Goal: Information Seeking & Learning: Check status

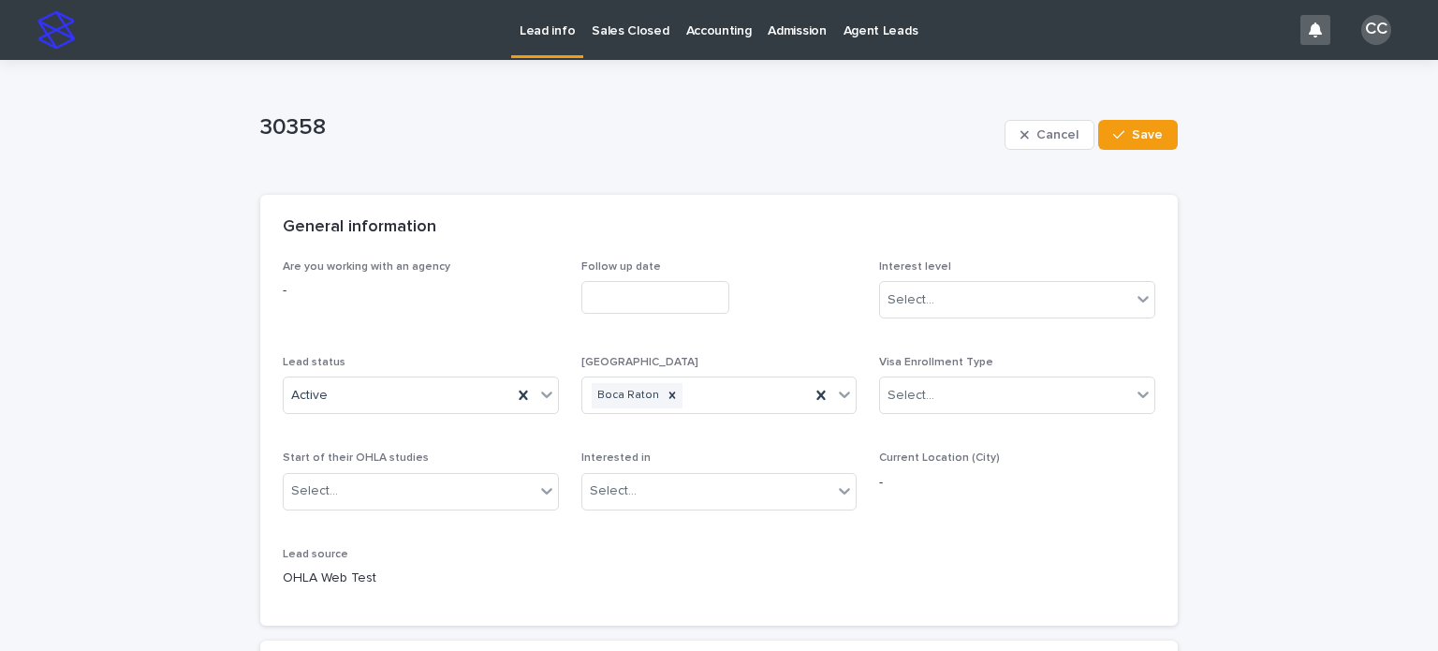
click at [534, 27] on p "Lead info" at bounding box center [546, 19] width 55 height 39
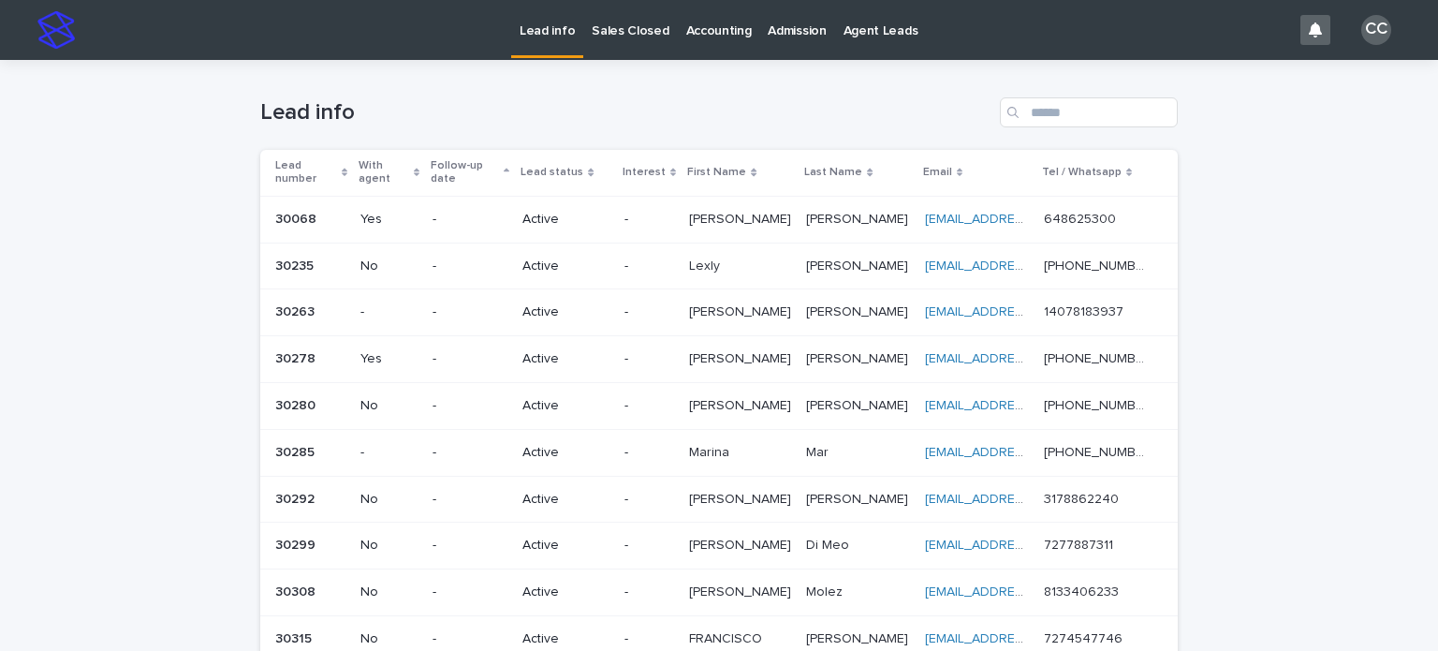
click at [637, 36] on p "Sales Closed" at bounding box center [630, 19] width 77 height 39
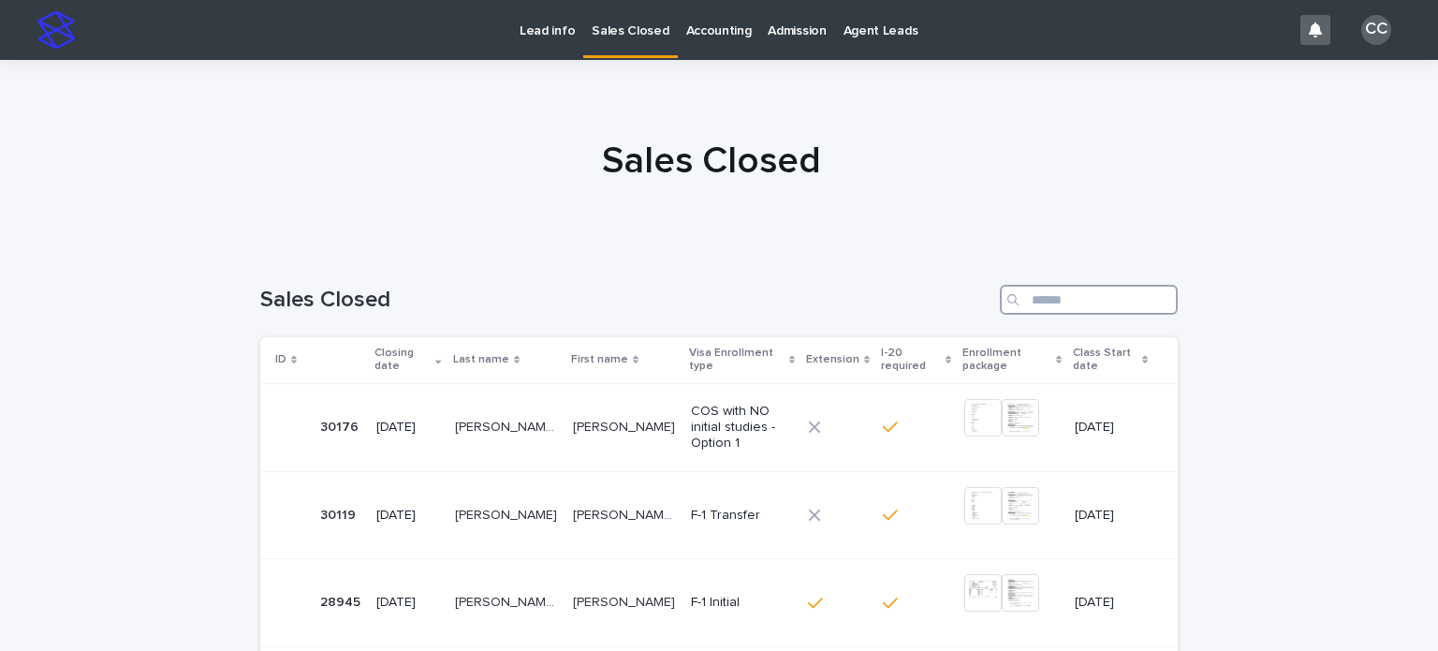
click at [1033, 291] on input "Search" at bounding box center [1089, 300] width 178 height 30
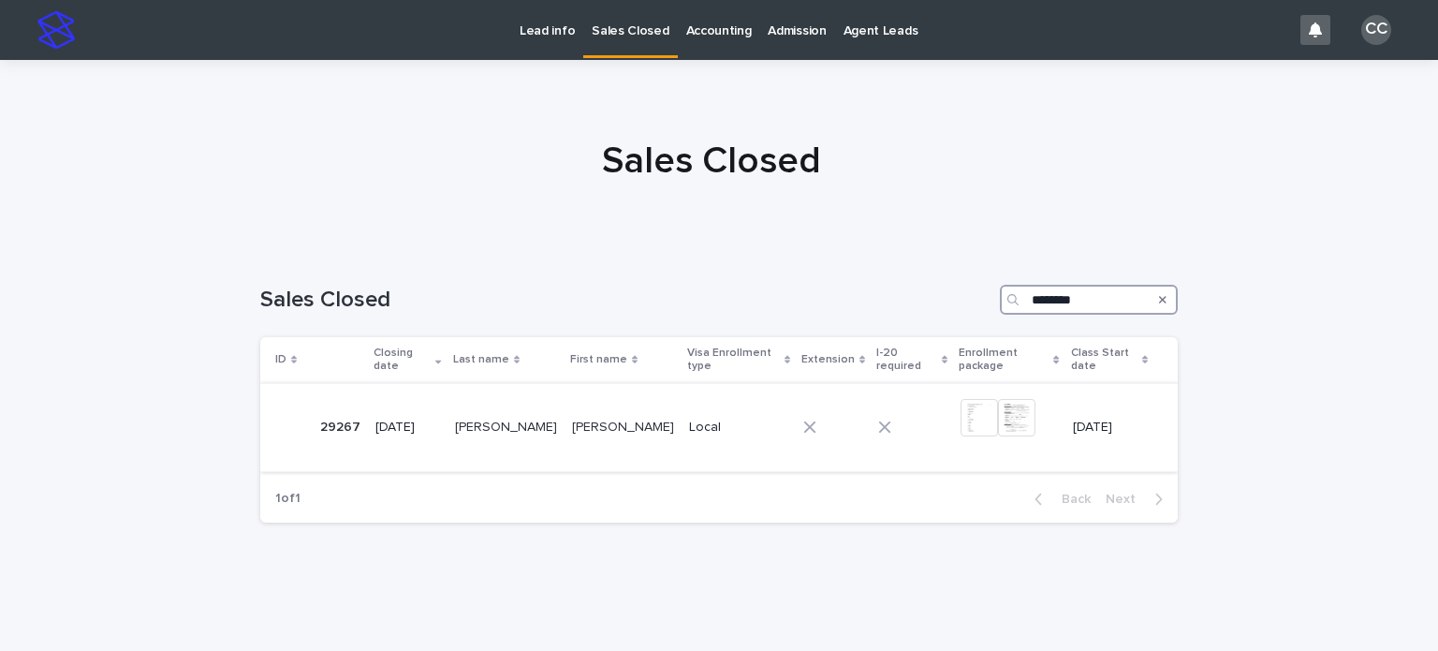
type input "********"
click at [615, 422] on p "[PERSON_NAME]" at bounding box center [625, 426] width 106 height 20
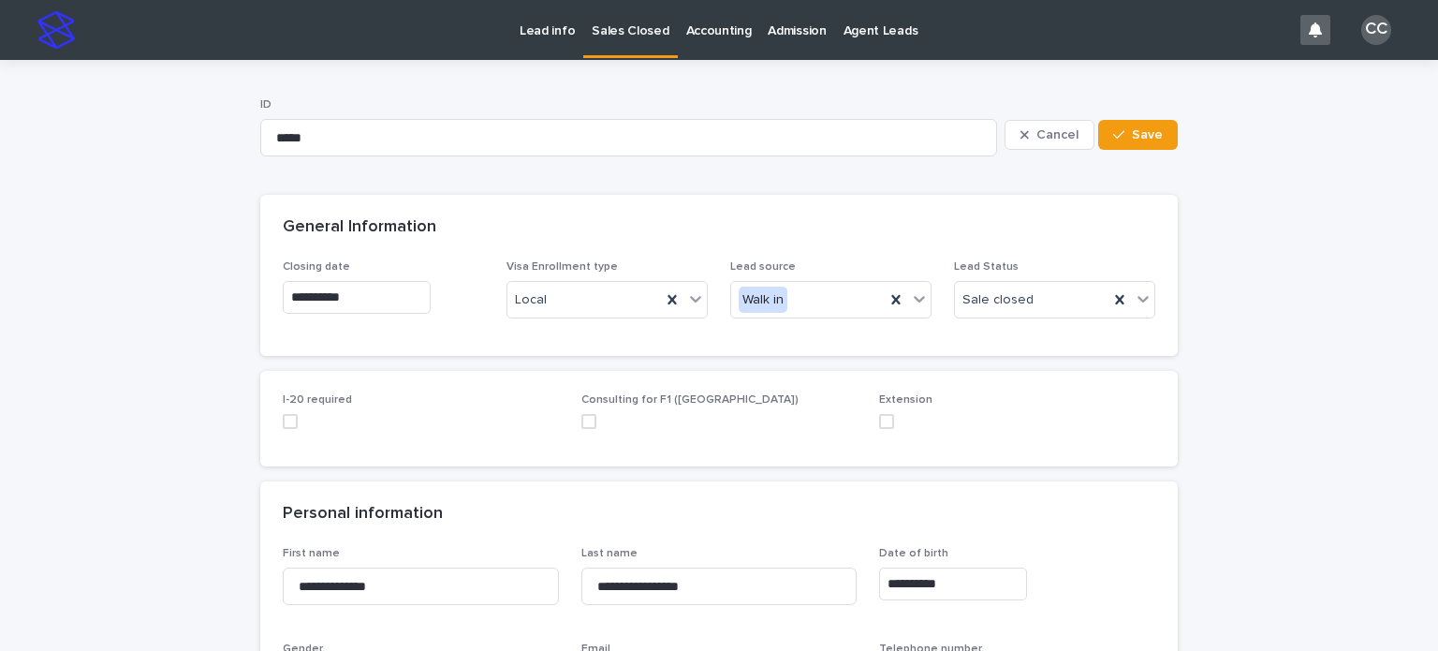
scroll to position [374, 0]
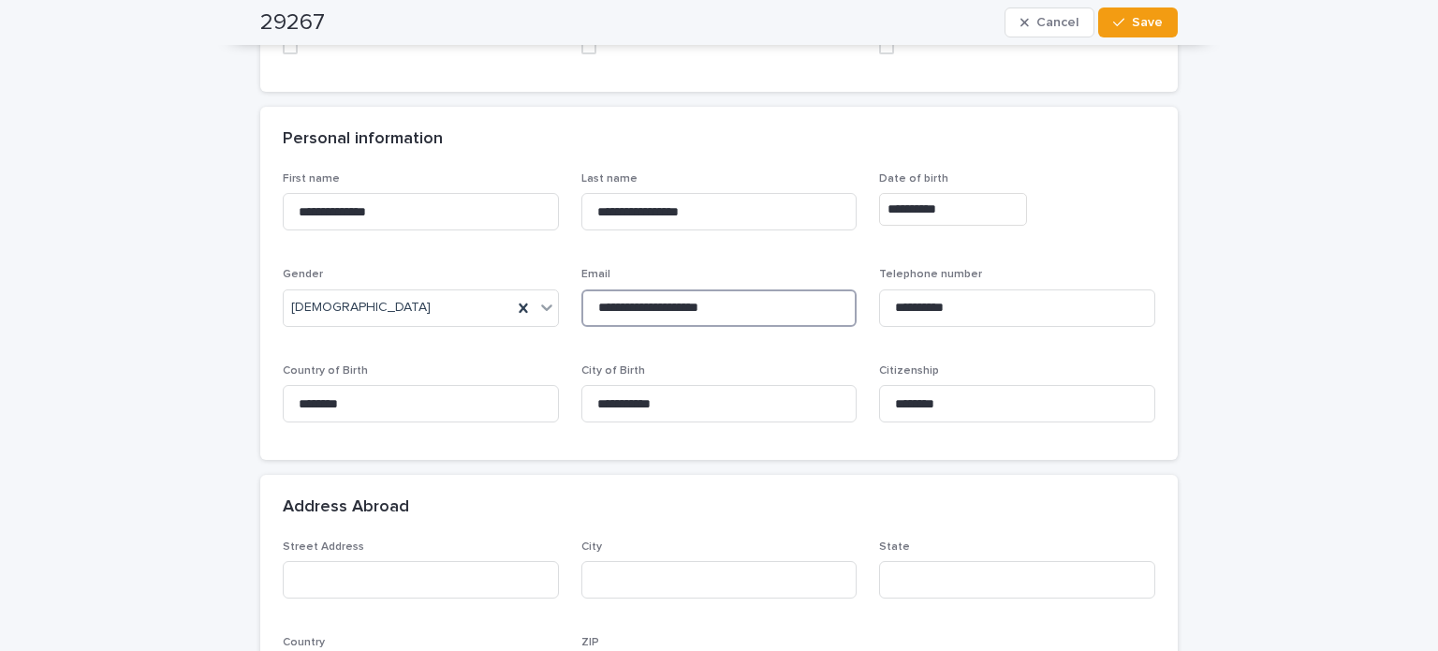
drag, startPoint x: 754, startPoint y: 300, endPoint x: 569, endPoint y: 299, distance: 185.3
click at [569, 299] on div "**********" at bounding box center [719, 304] width 872 height 265
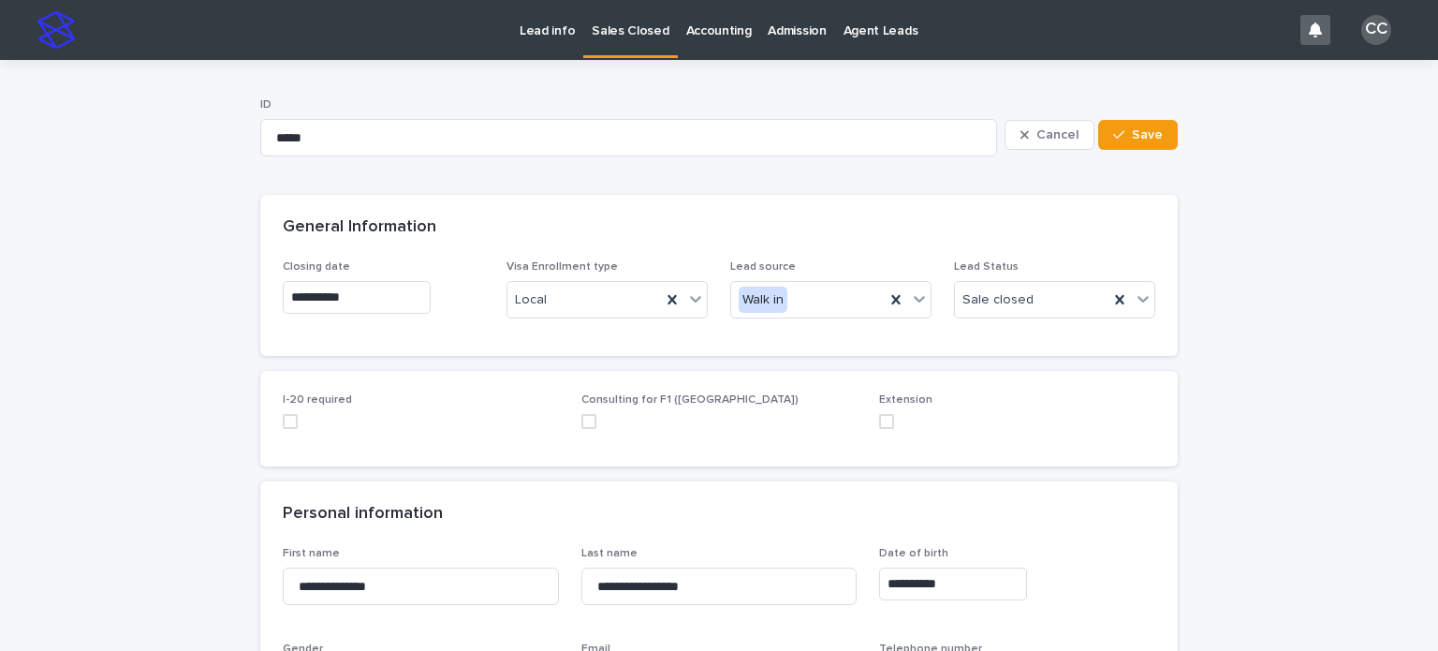
click at [622, 28] on p "Sales Closed" at bounding box center [630, 19] width 77 height 39
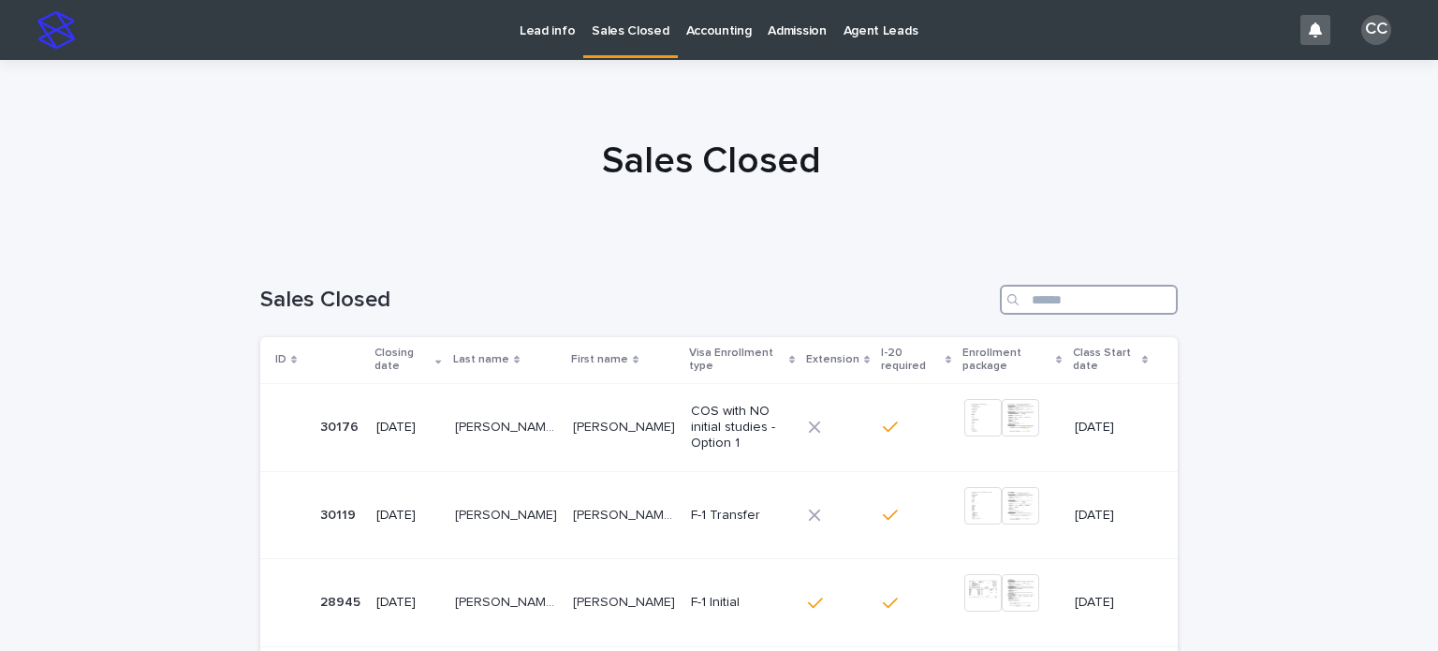
click at [1065, 297] on input "Search" at bounding box center [1089, 300] width 178 height 30
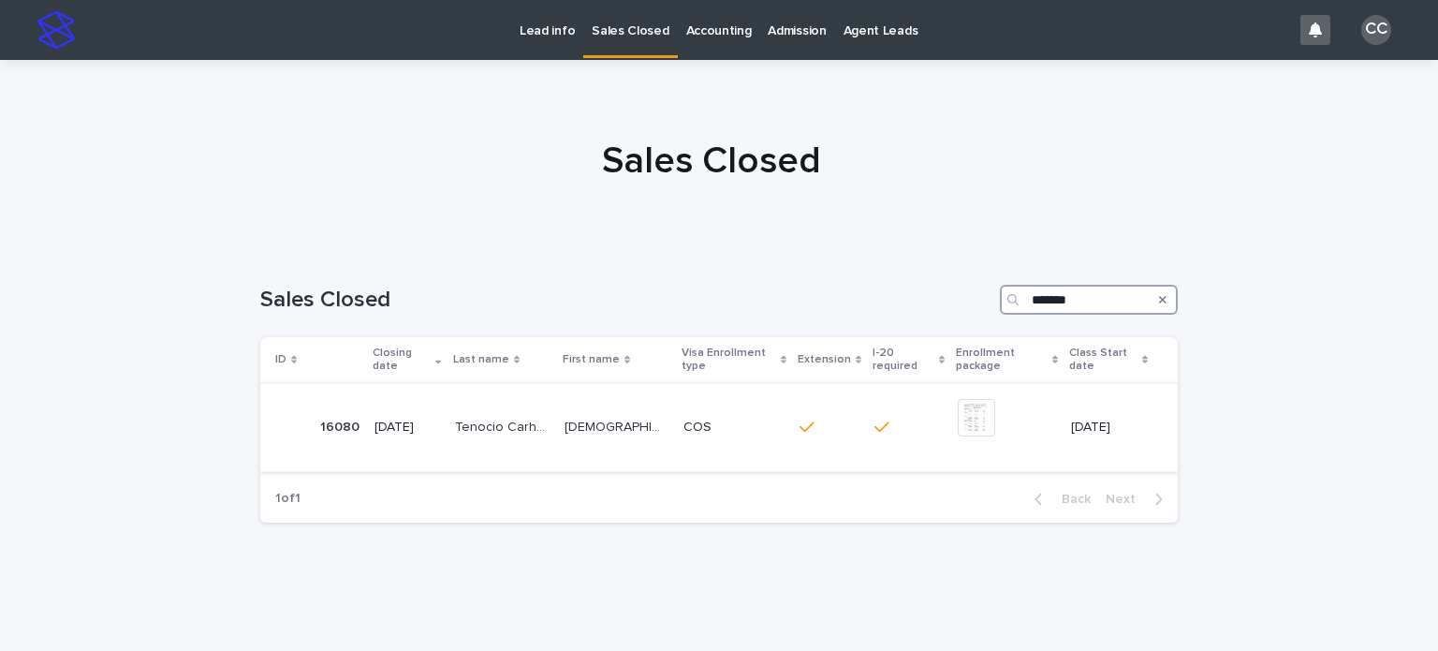
type input "*******"
click at [582, 426] on p "[DEMOGRAPHIC_DATA][PERSON_NAME]" at bounding box center [618, 426] width 108 height 20
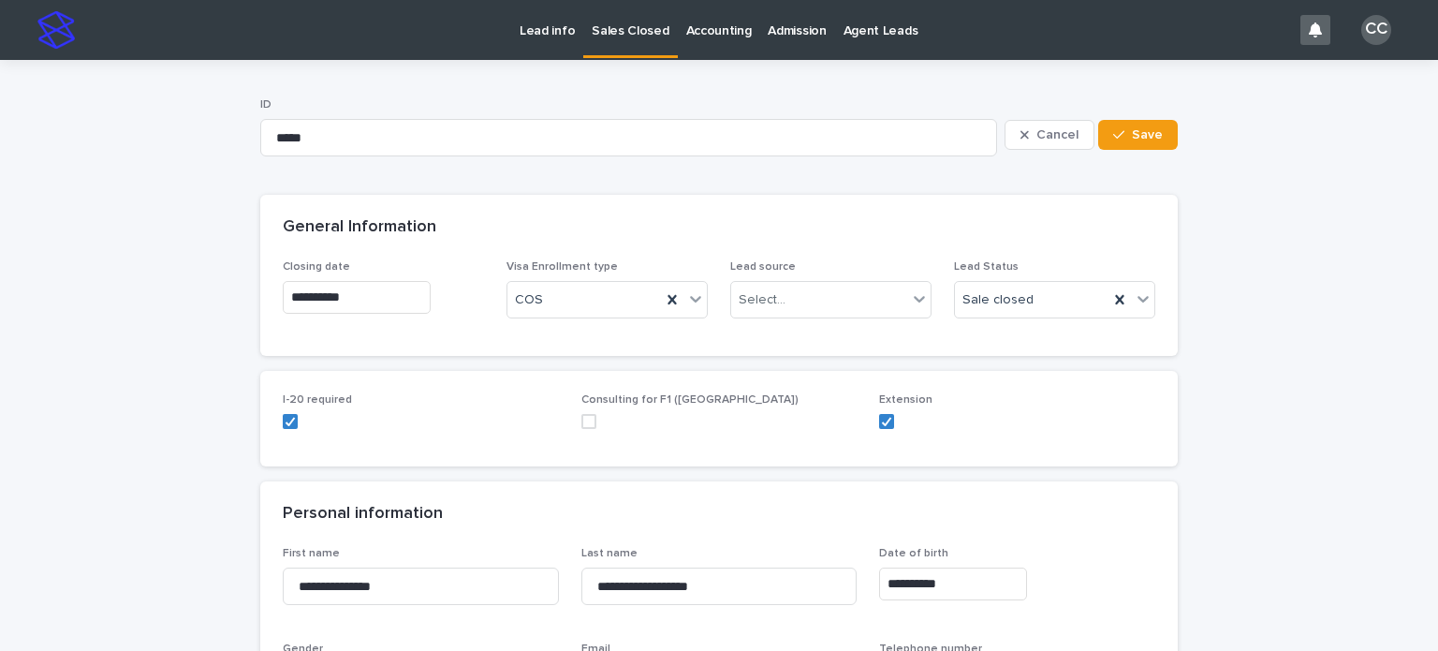
click at [558, 22] on p "Lead info" at bounding box center [546, 19] width 55 height 39
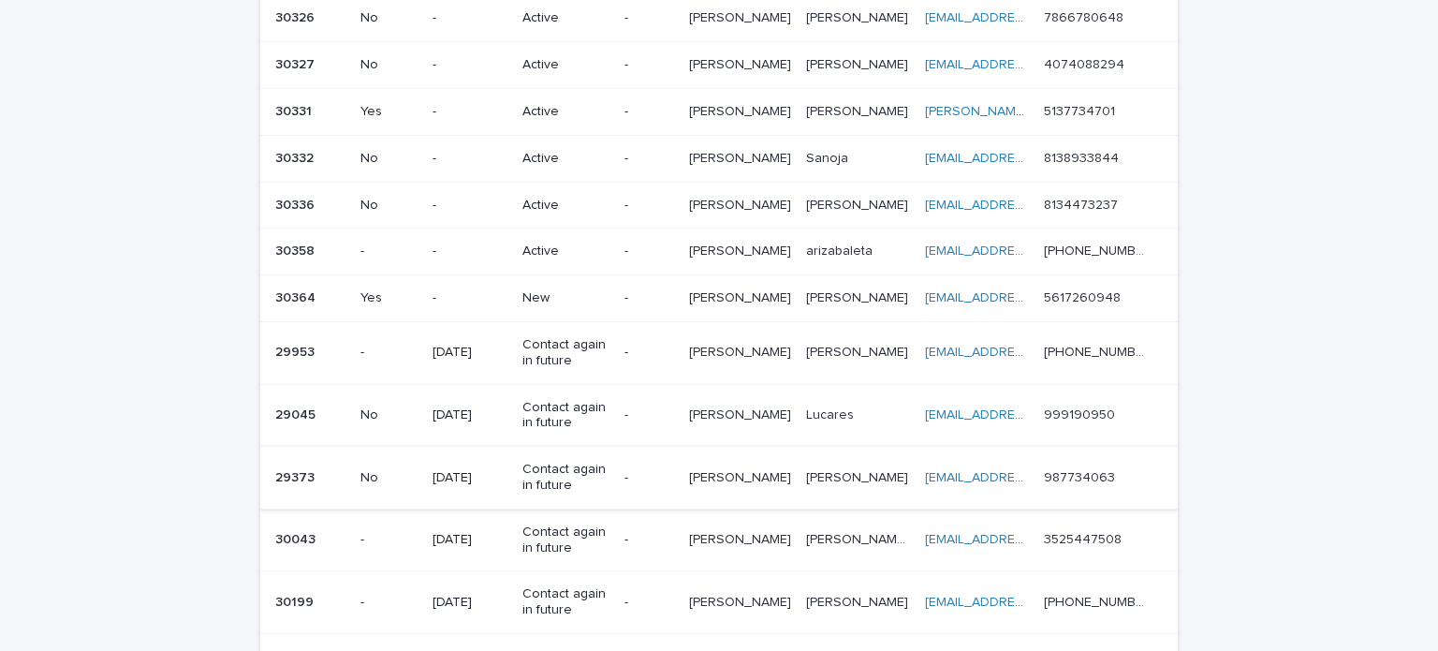
scroll to position [771, 0]
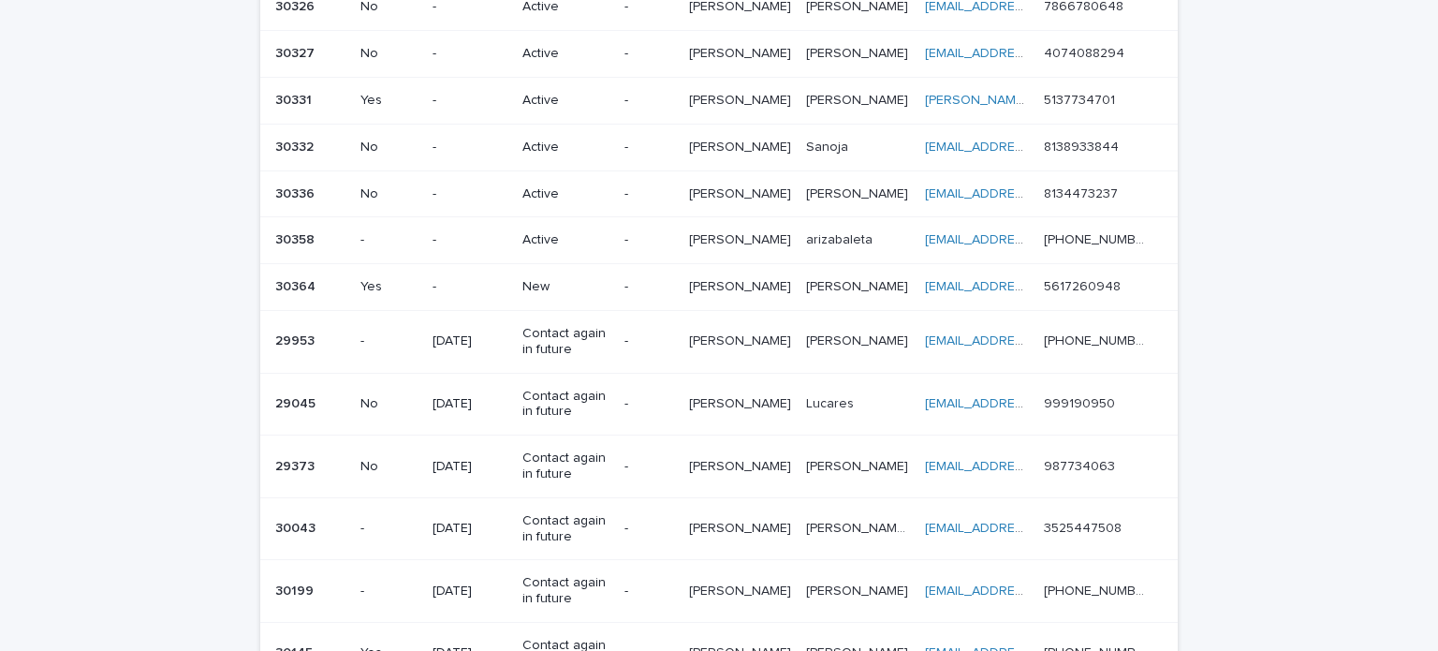
click at [741, 275] on p "[PERSON_NAME]" at bounding box center [742, 285] width 106 height 20
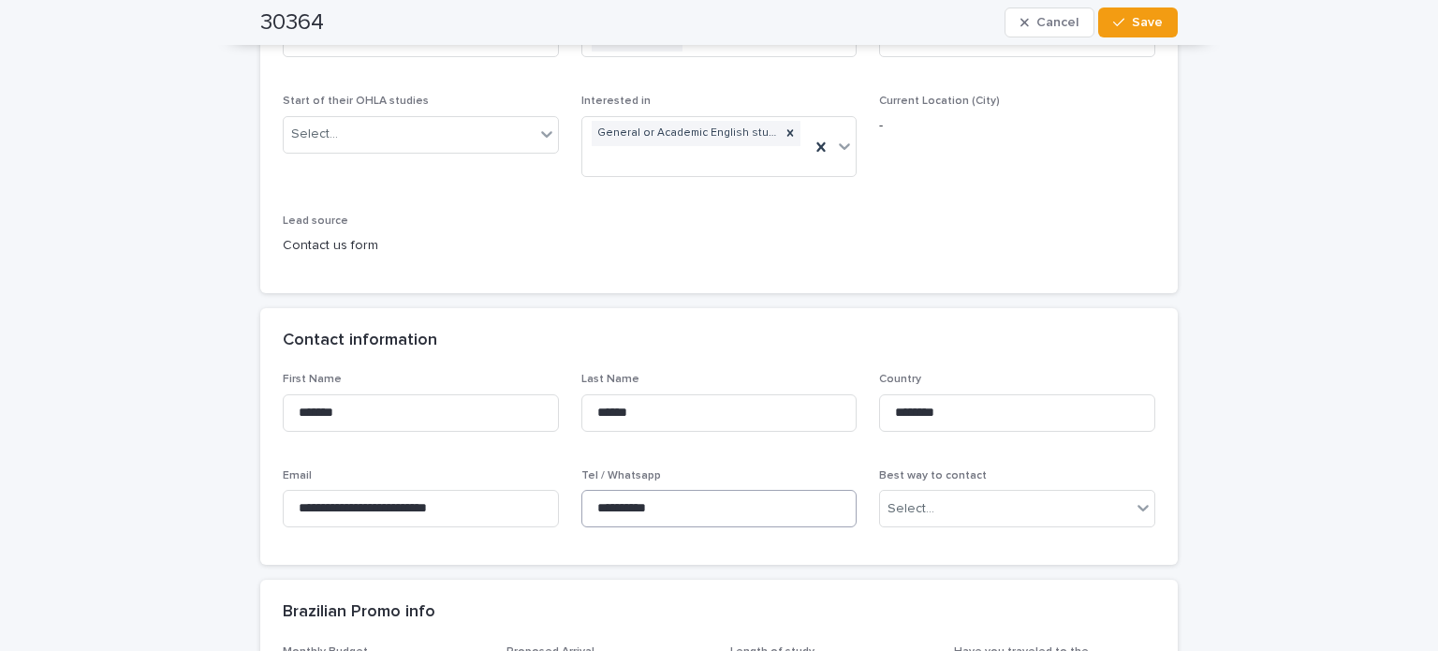
scroll to position [468, 0]
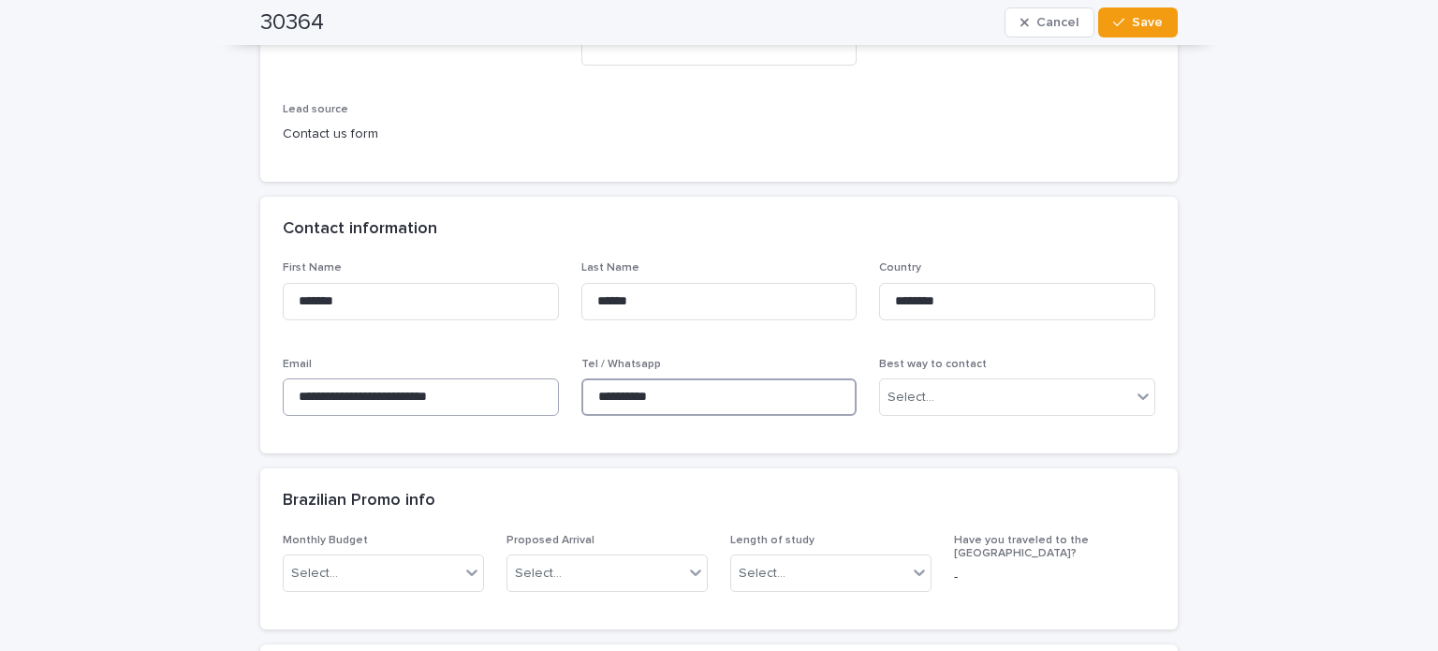
drag, startPoint x: 694, startPoint y: 392, endPoint x: 439, endPoint y: 388, distance: 254.6
click at [439, 388] on div "**********" at bounding box center [719, 345] width 872 height 169
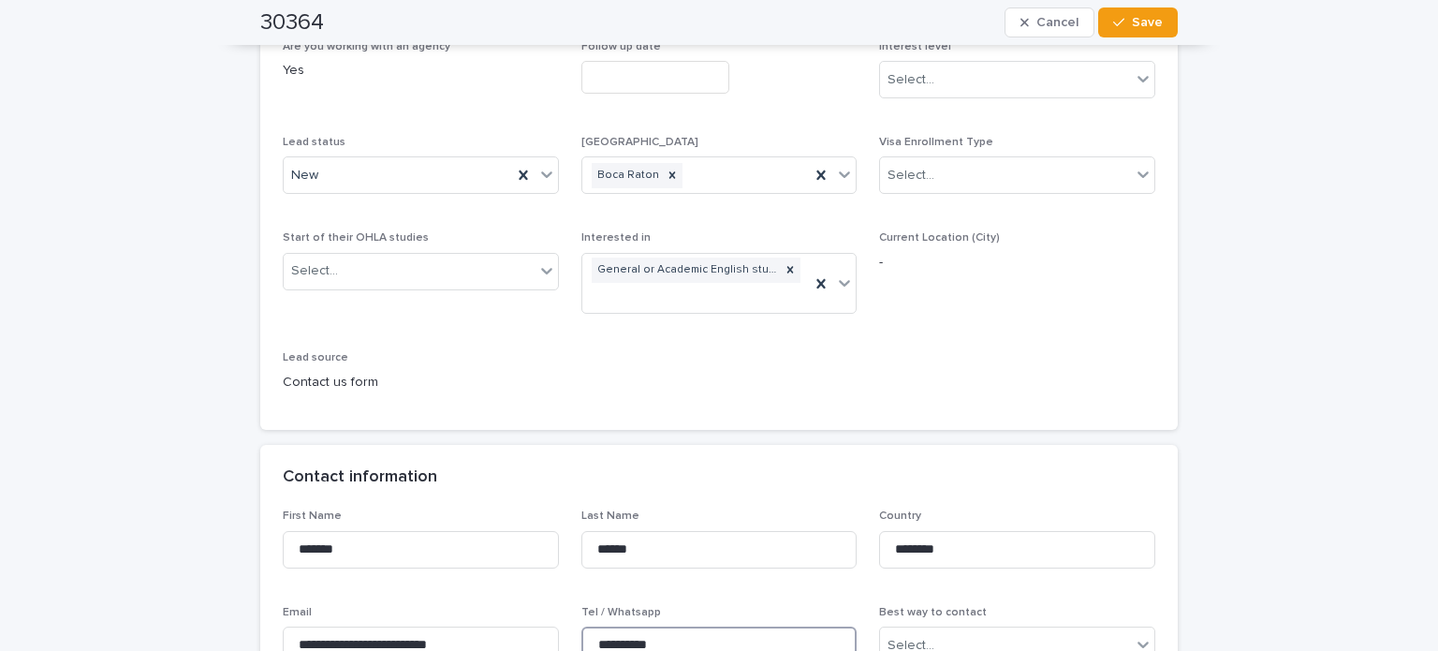
scroll to position [187, 0]
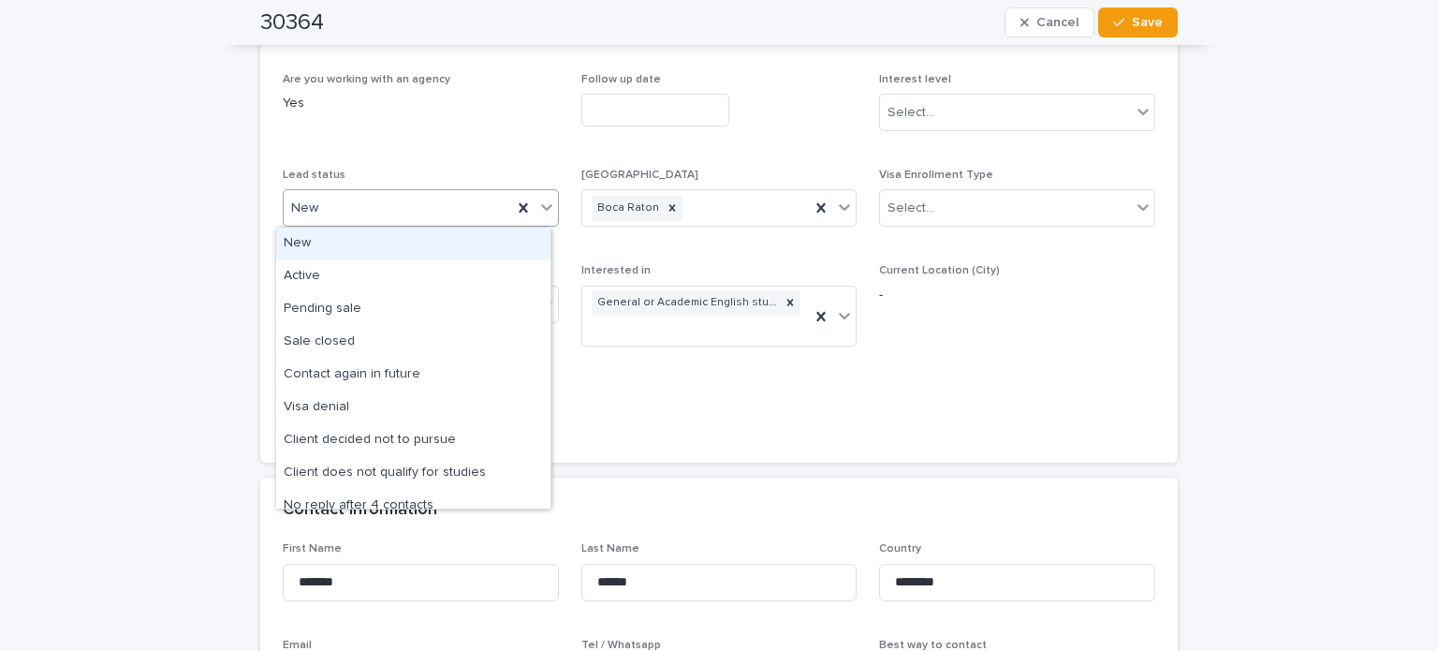
click at [338, 215] on div "New" at bounding box center [398, 208] width 228 height 31
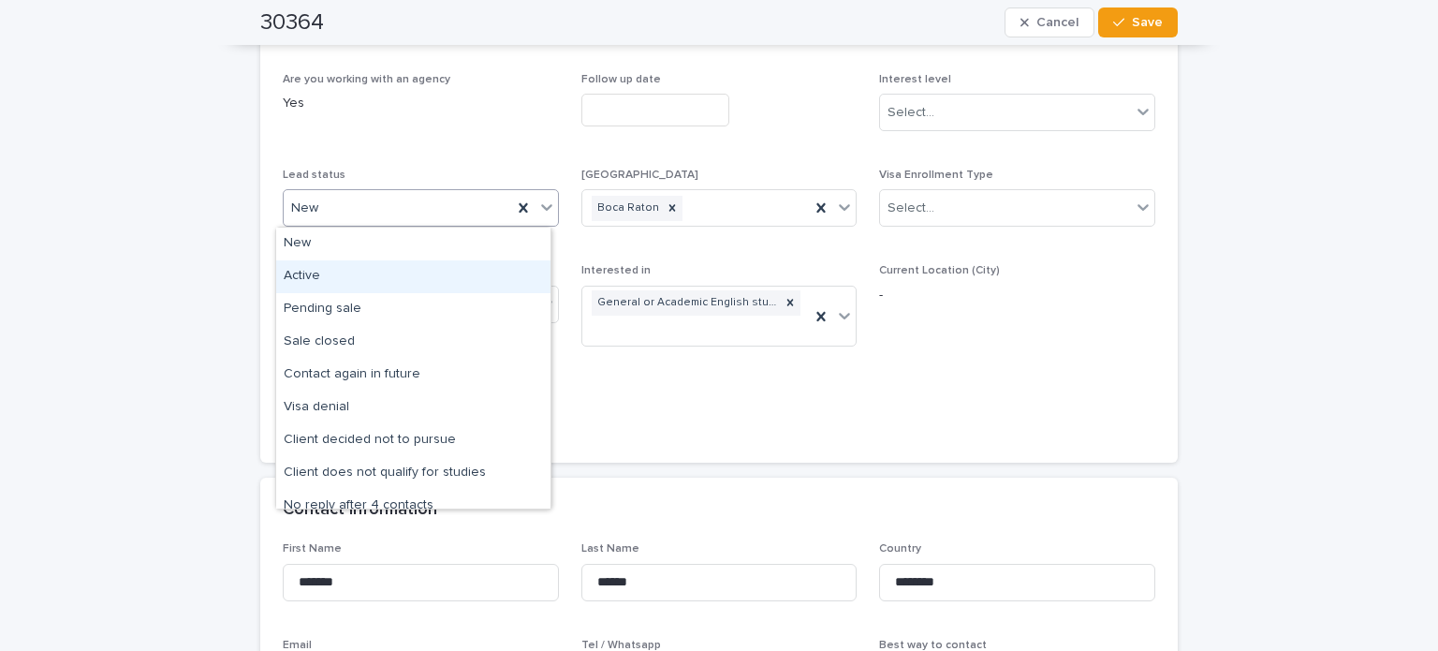
click at [323, 272] on div "Active" at bounding box center [413, 276] width 274 height 33
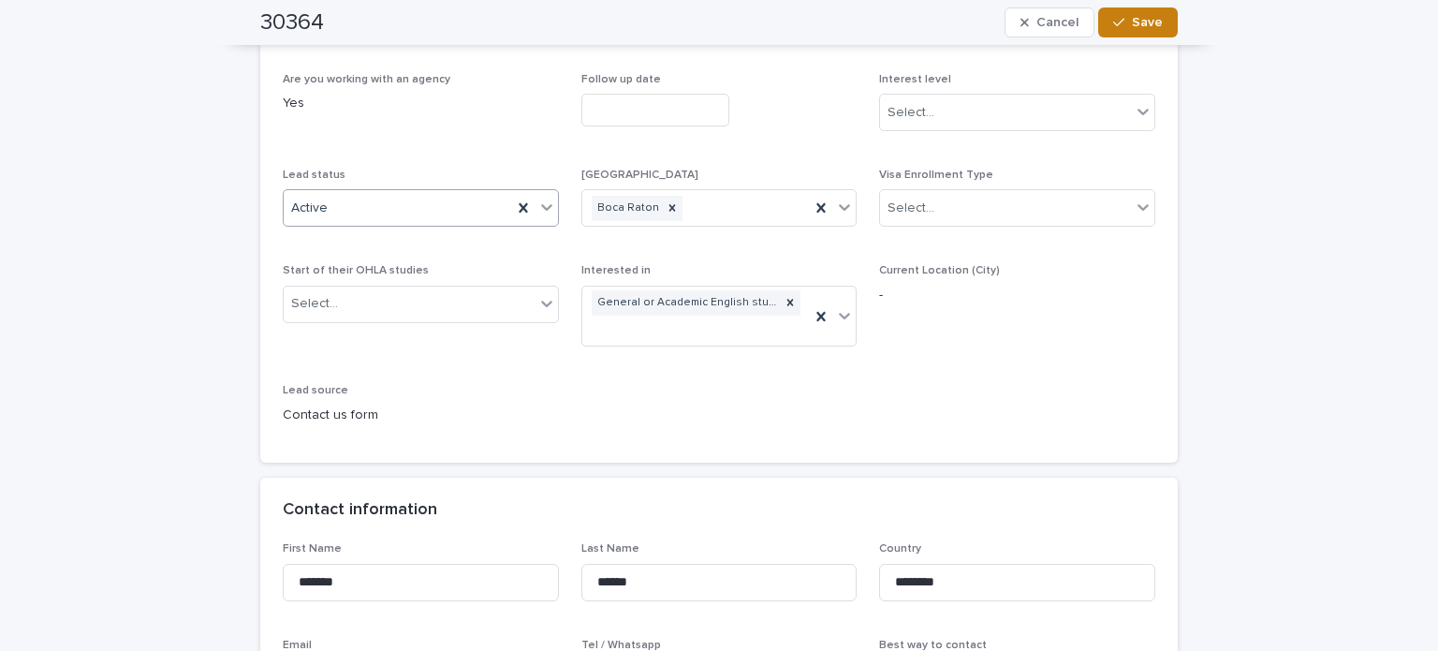
click at [1119, 17] on icon "button" at bounding box center [1118, 22] width 11 height 13
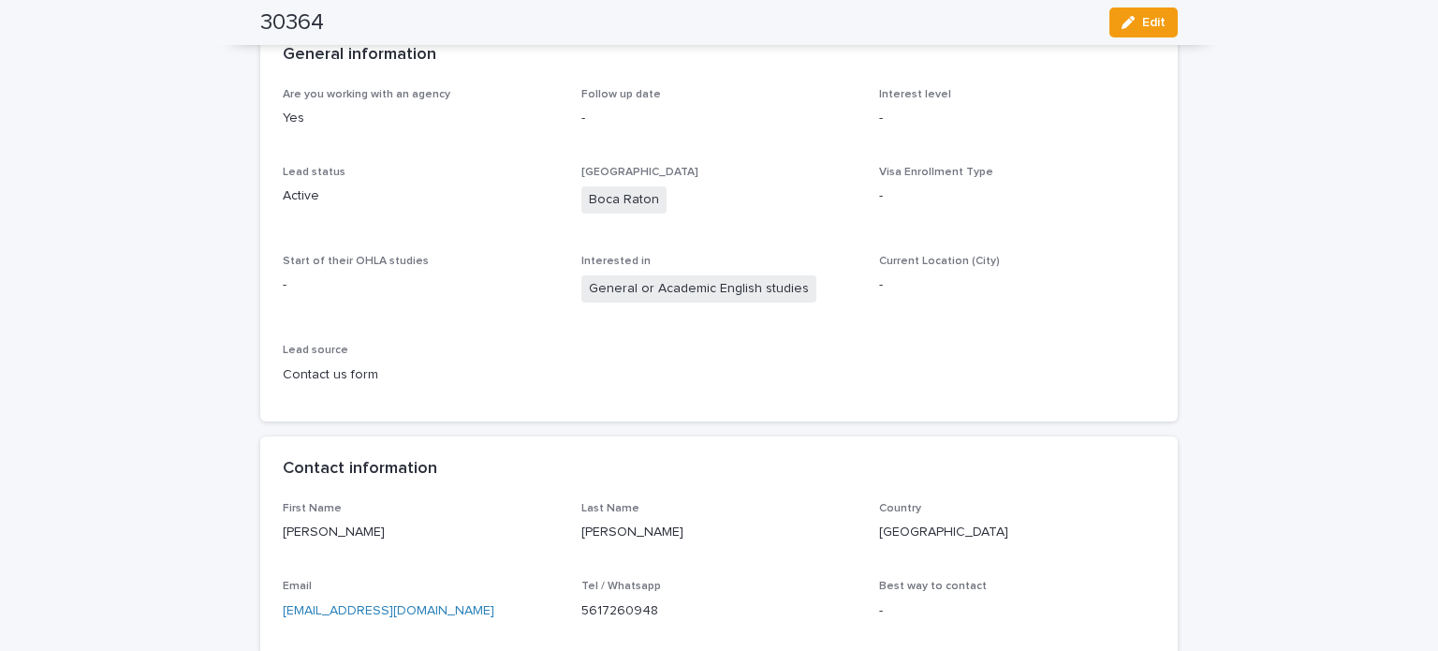
scroll to position [0, 0]
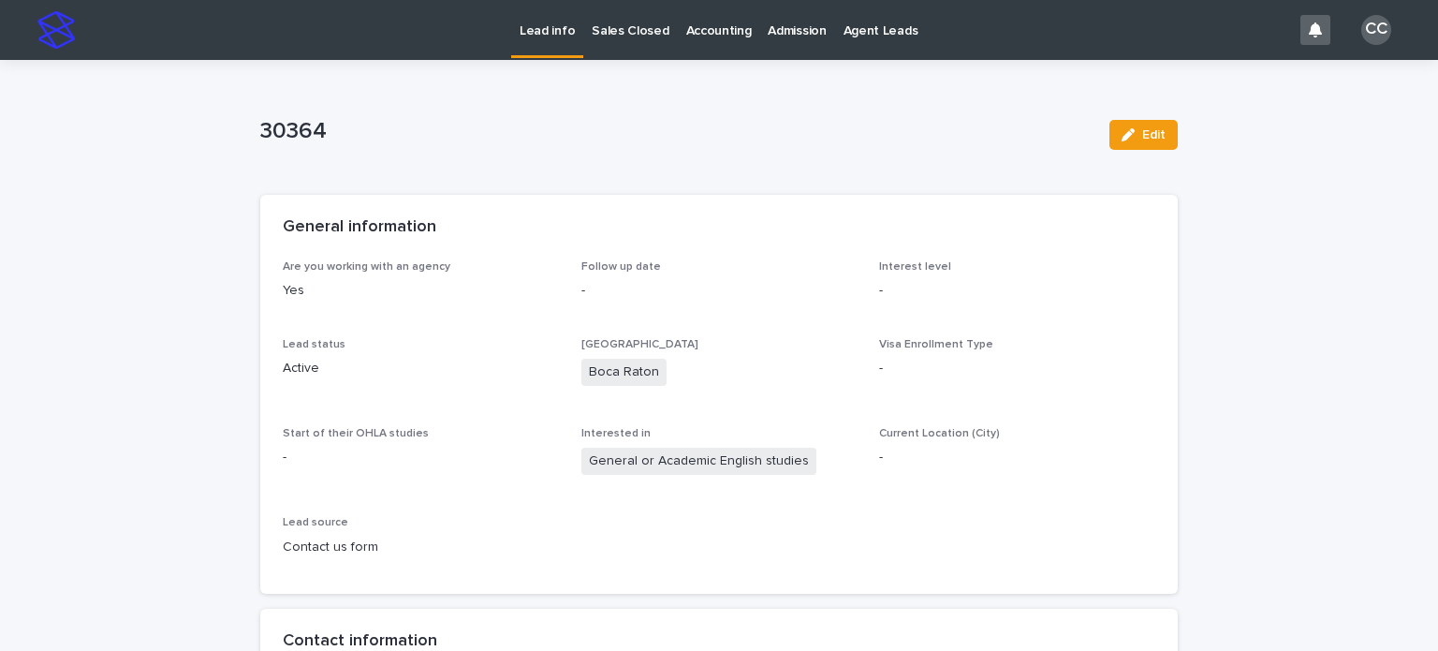
click at [536, 48] on link "Lead info" at bounding box center [547, 27] width 72 height 55
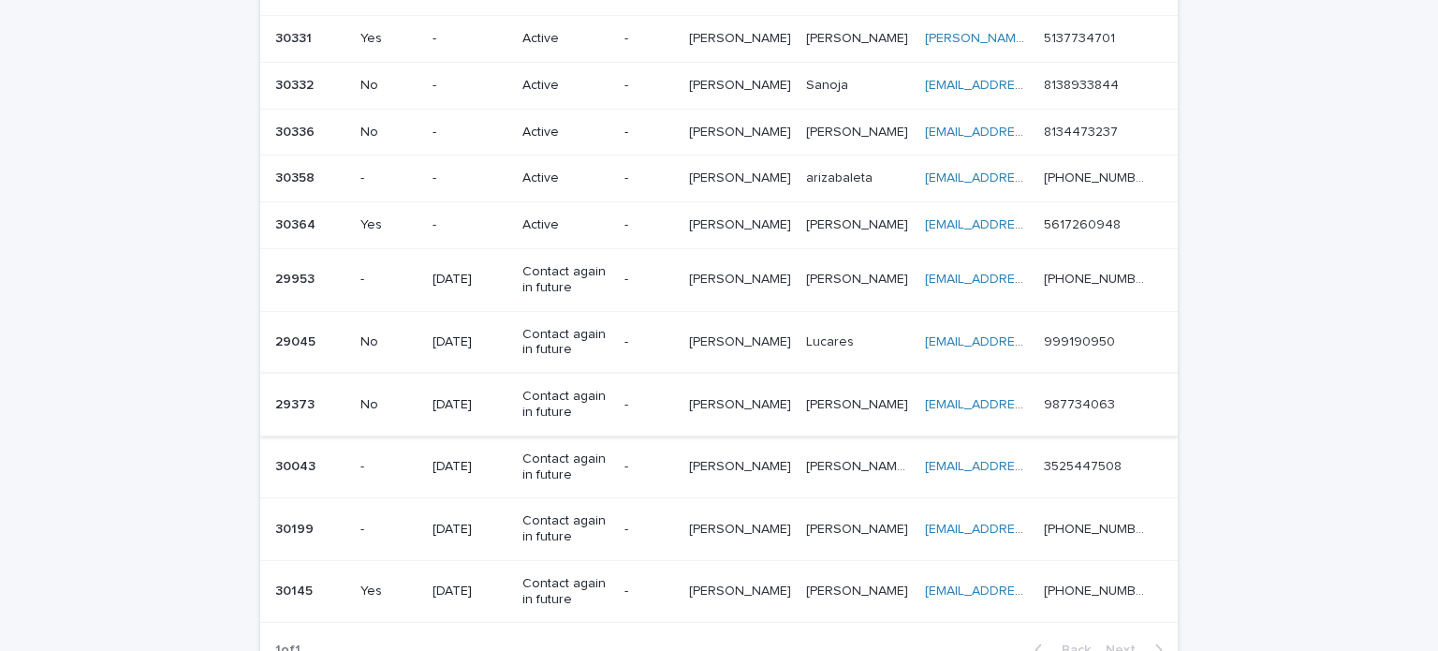
scroll to position [842, 0]
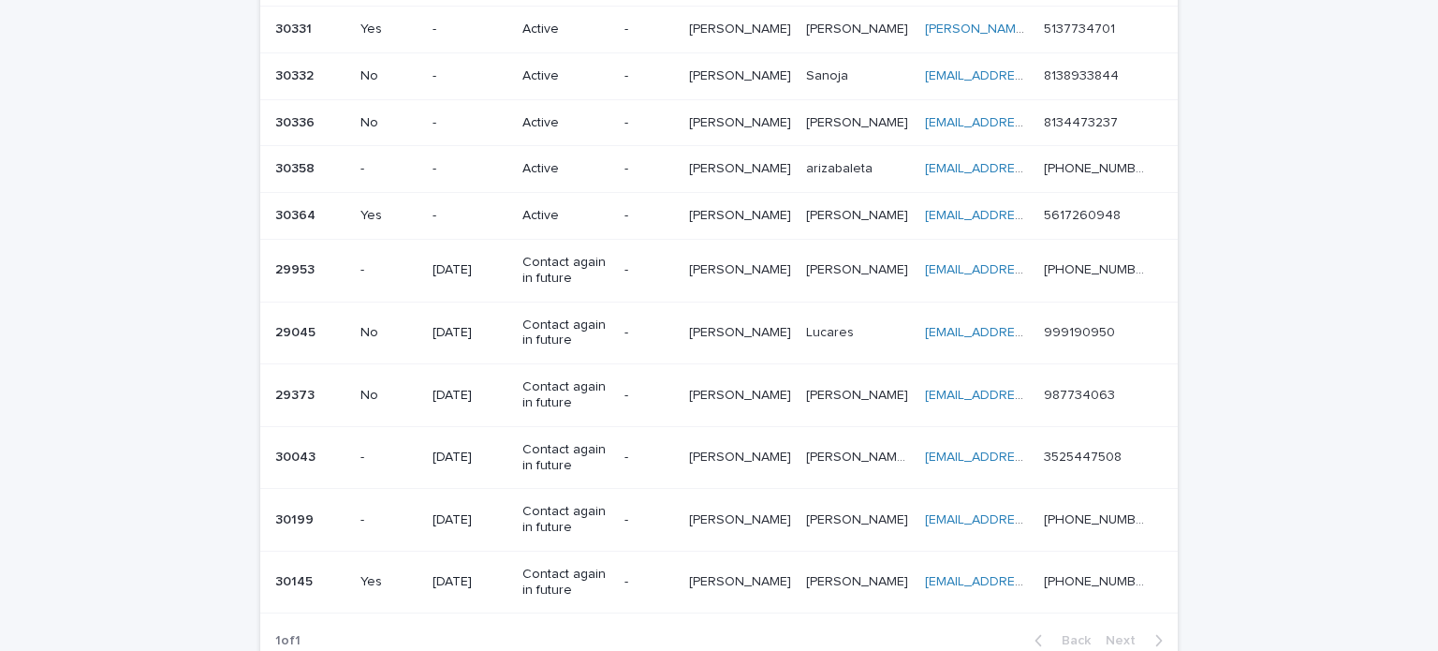
click at [712, 204] on p "[PERSON_NAME]" at bounding box center [742, 214] width 106 height 20
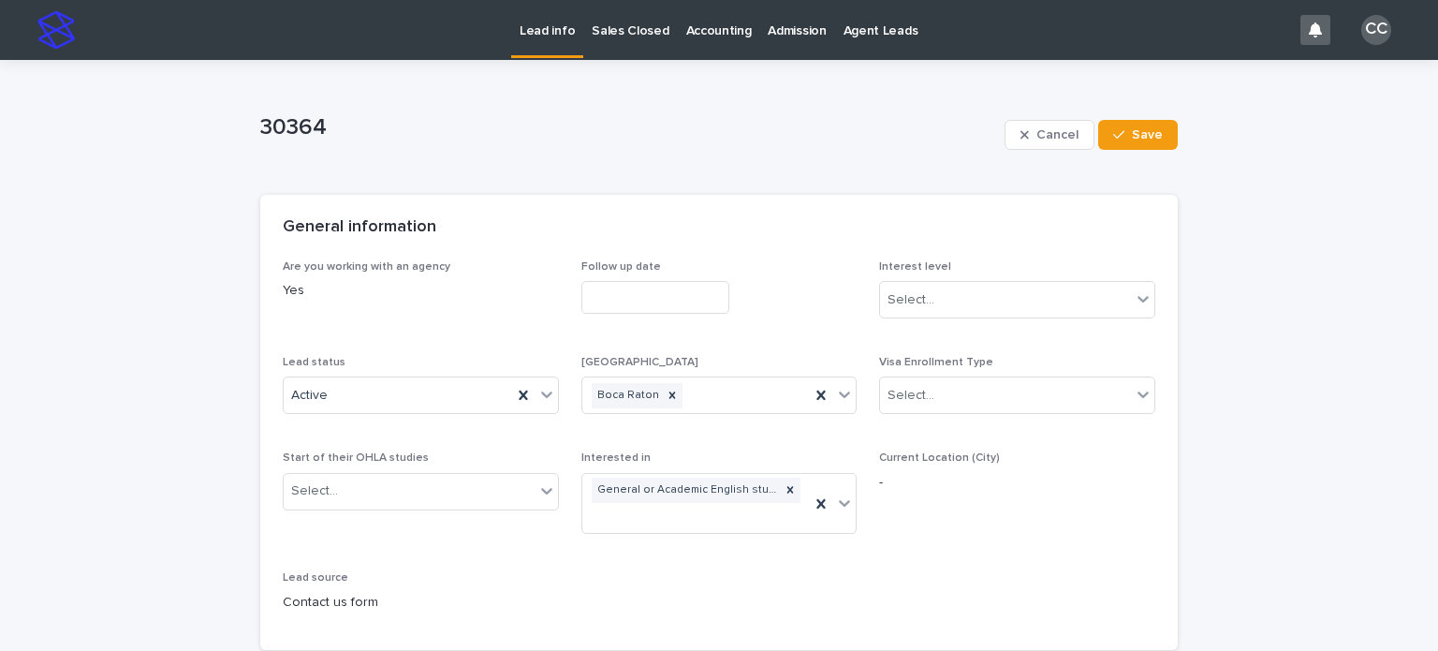
click at [624, 37] on p "Sales Closed" at bounding box center [630, 19] width 77 height 39
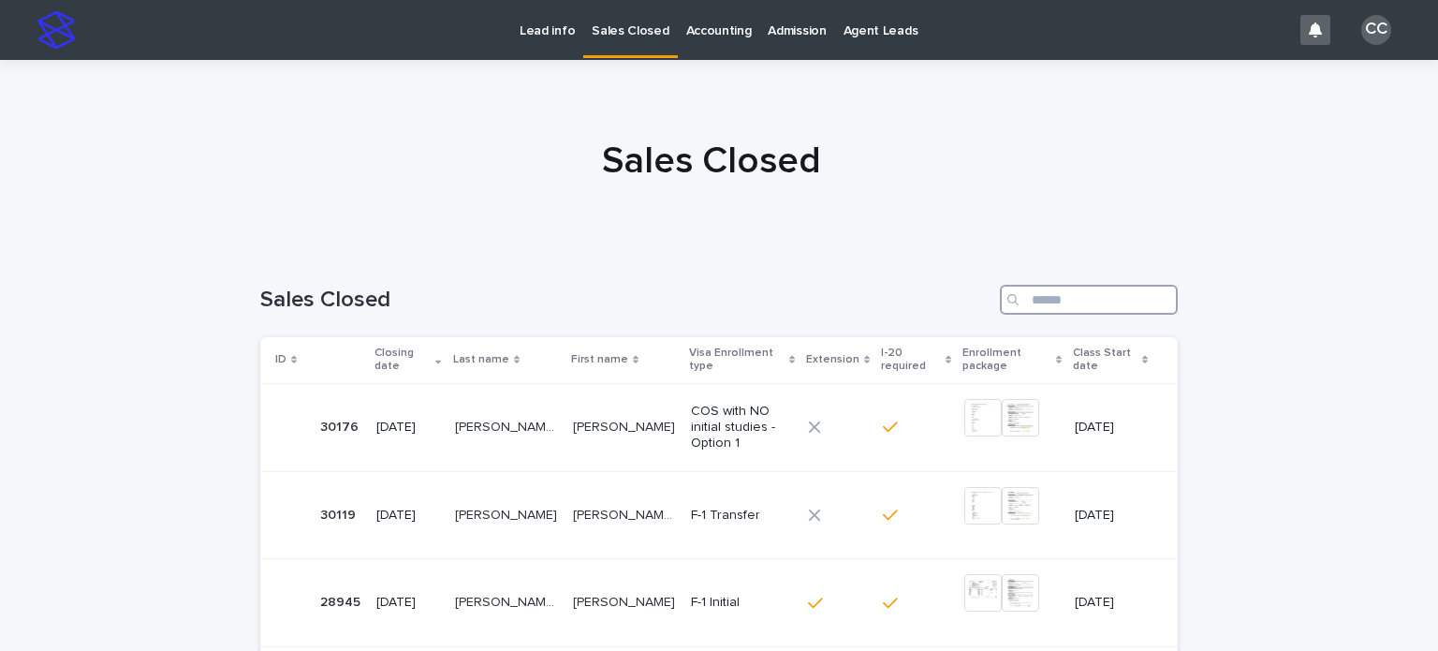
click at [1042, 299] on input "Search" at bounding box center [1089, 300] width 178 height 30
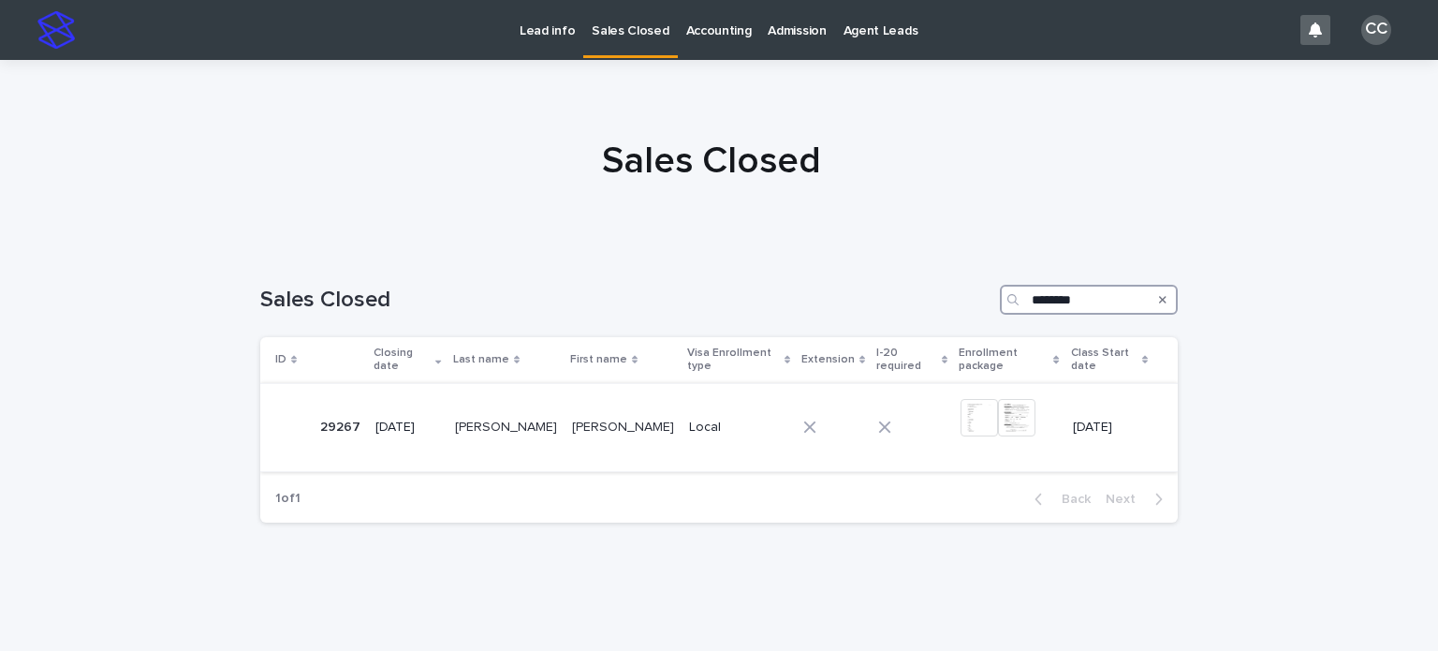
type input "********"
click at [464, 422] on p "[PERSON_NAME]" at bounding box center [508, 426] width 106 height 20
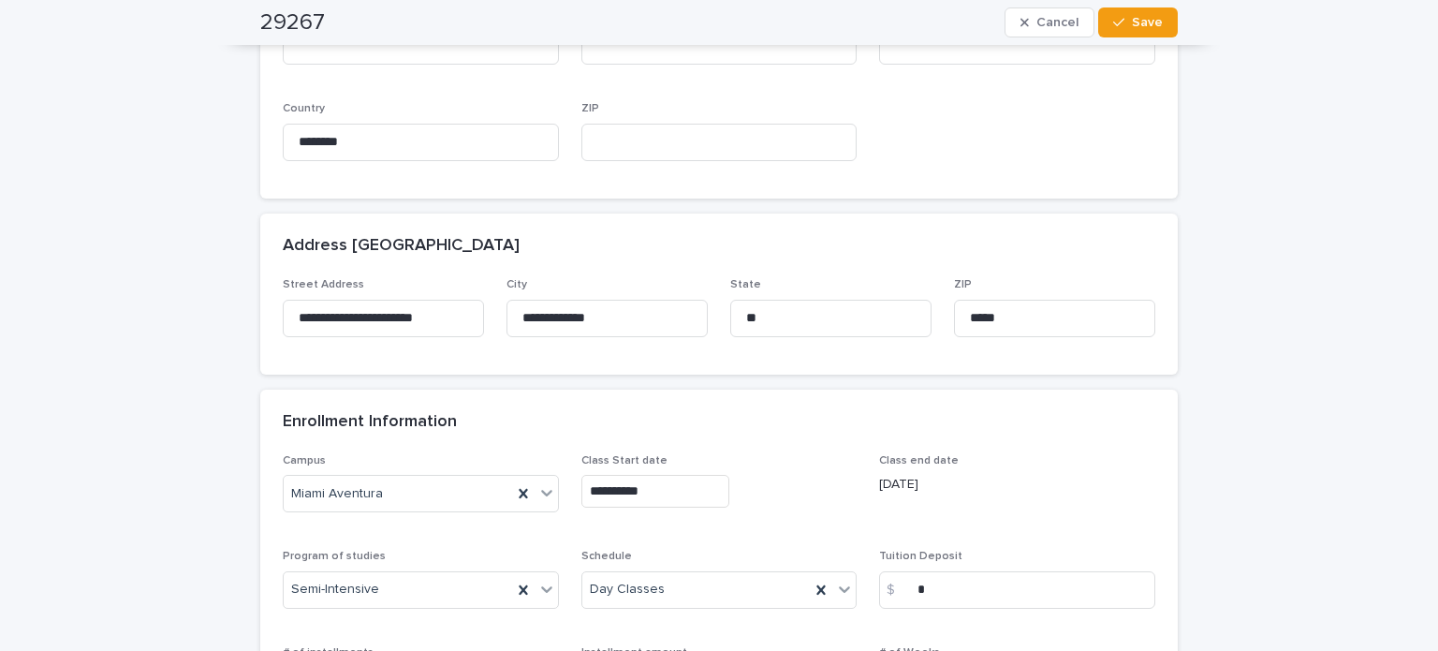
scroll to position [936, 0]
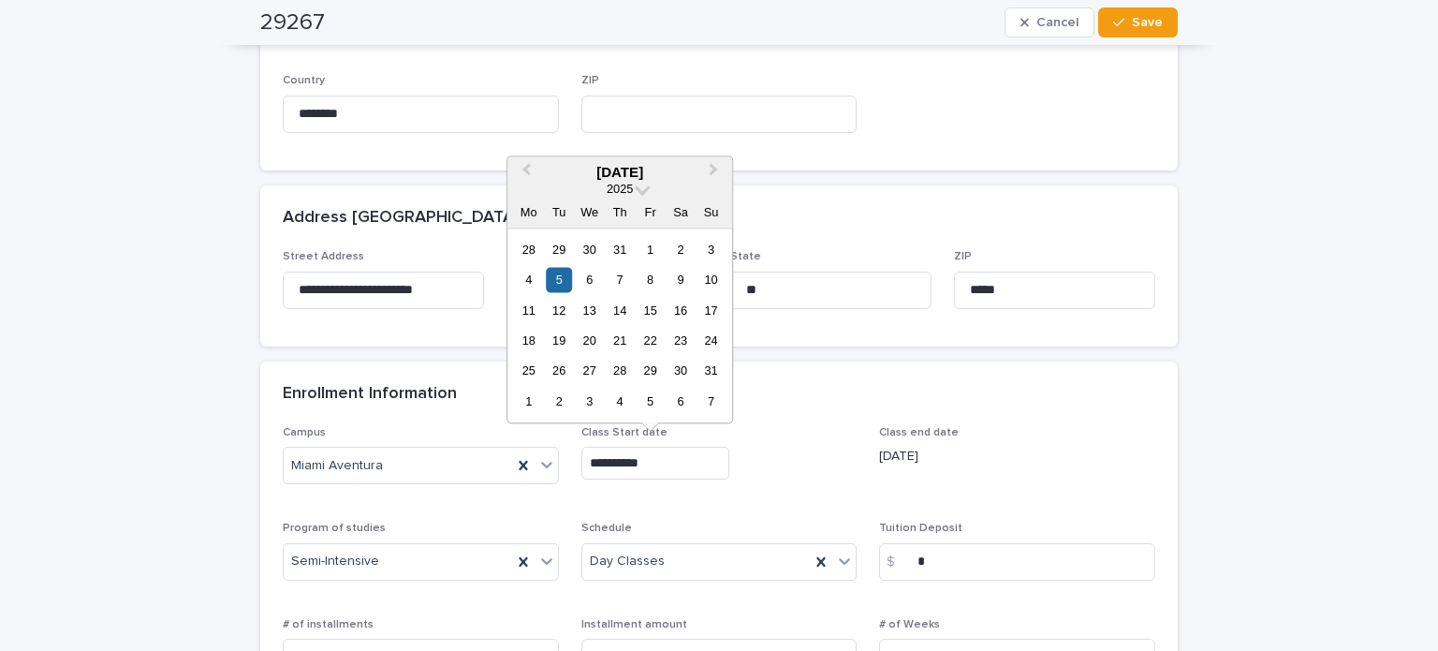
drag, startPoint x: 675, startPoint y: 461, endPoint x: 563, endPoint y: 461, distance: 111.4
click at [563, 461] on div "**********" at bounding box center [719, 597] width 872 height 343
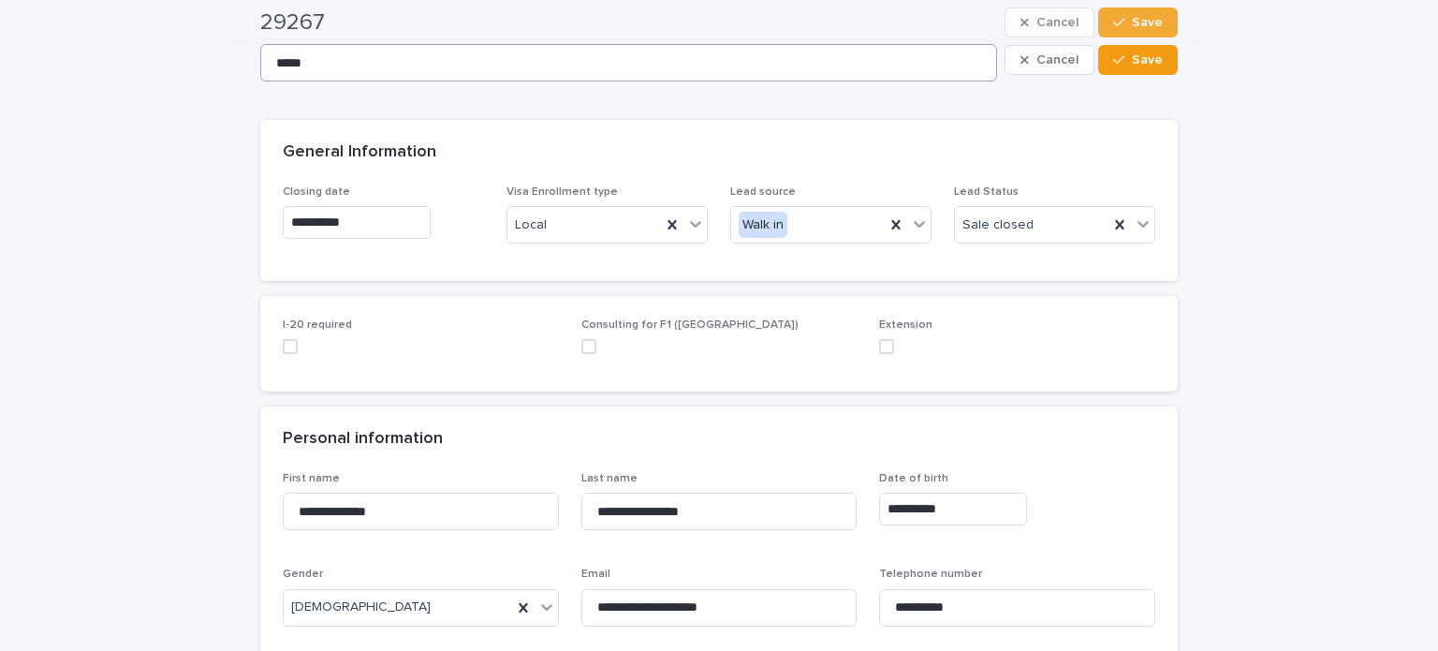
scroll to position [0, 0]
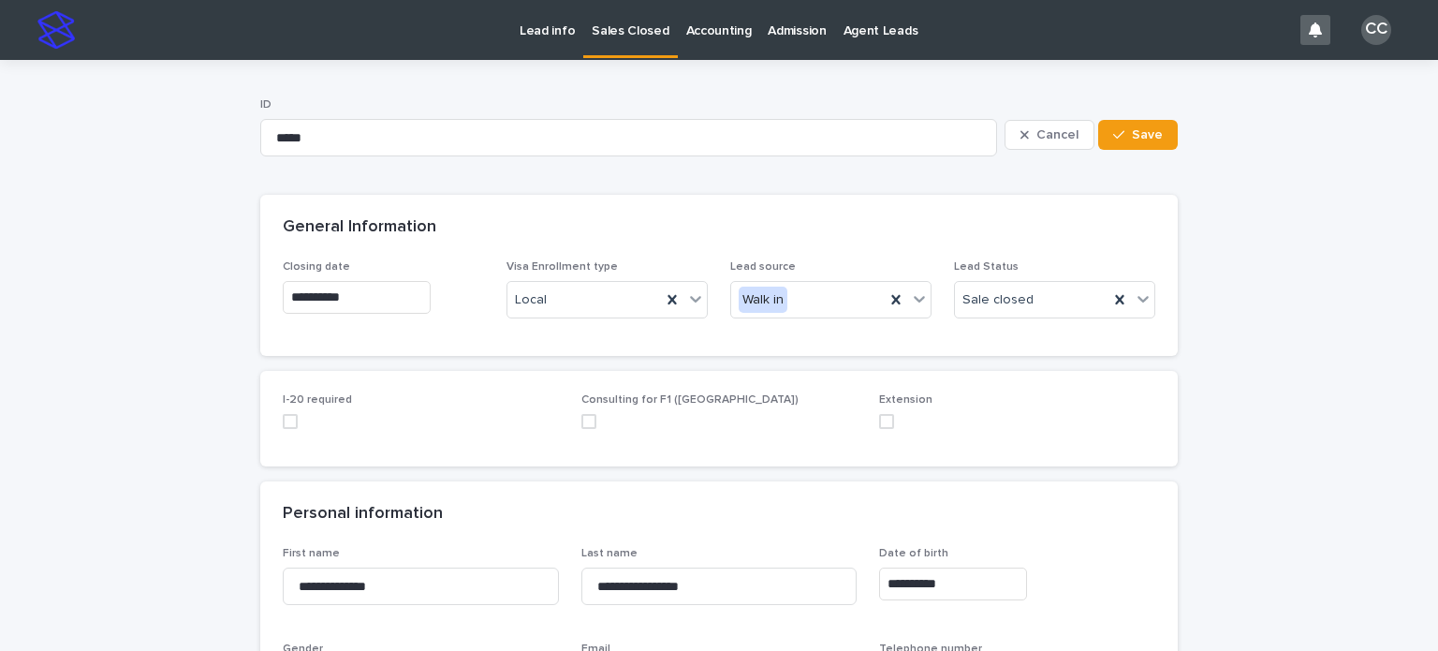
click at [534, 45] on link "Lead info" at bounding box center [547, 29] width 72 height 58
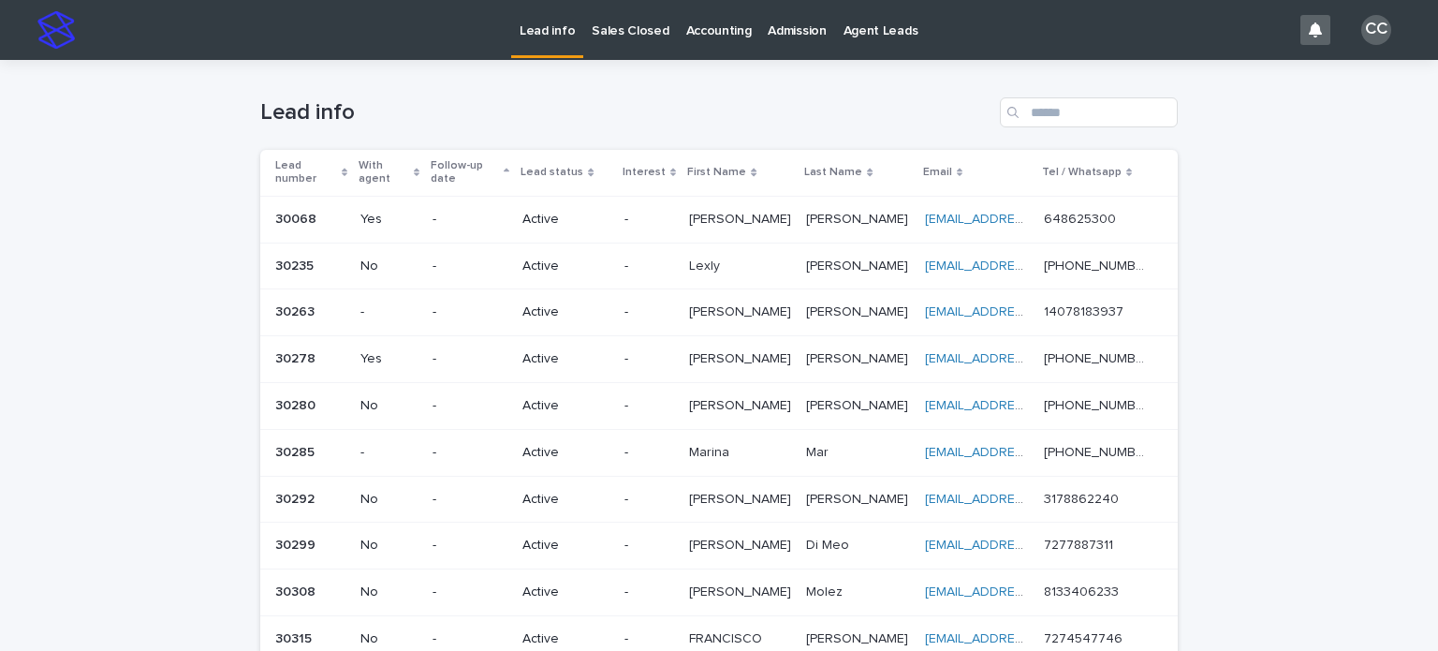
click at [630, 25] on p "Sales Closed" at bounding box center [630, 19] width 77 height 39
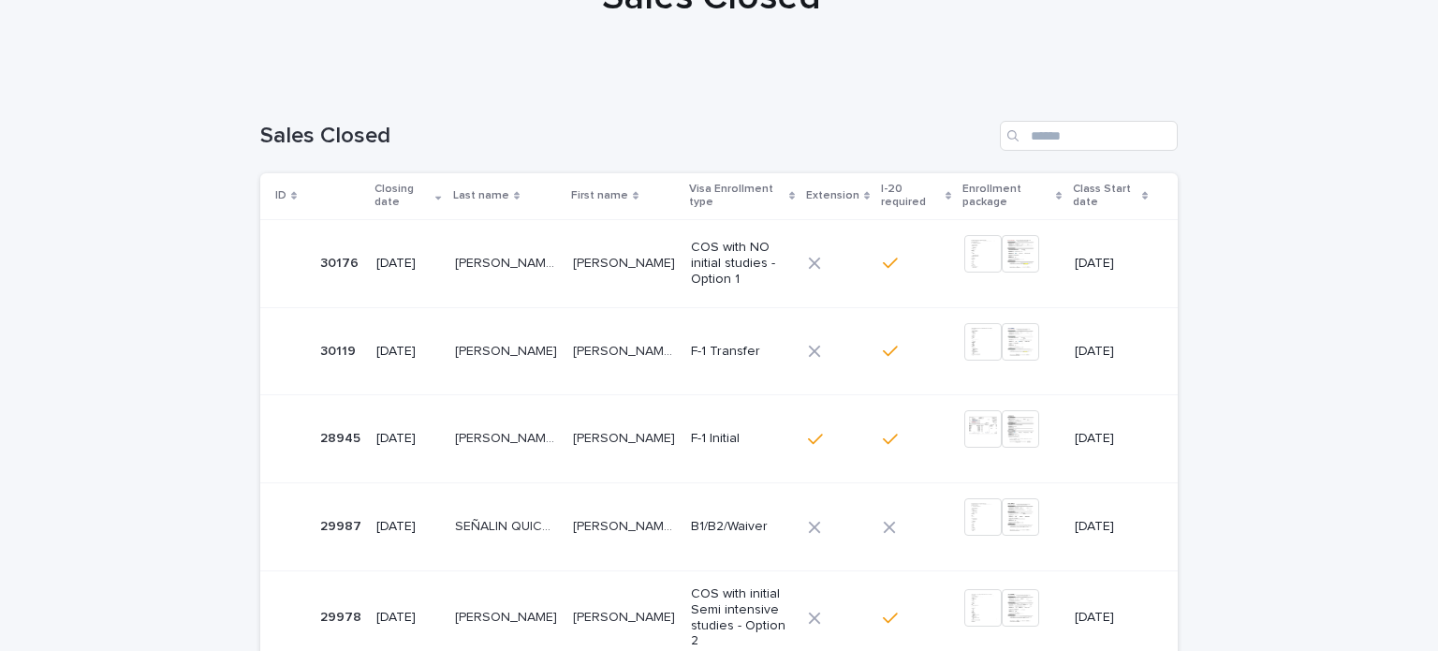
scroll to position [94, 0]
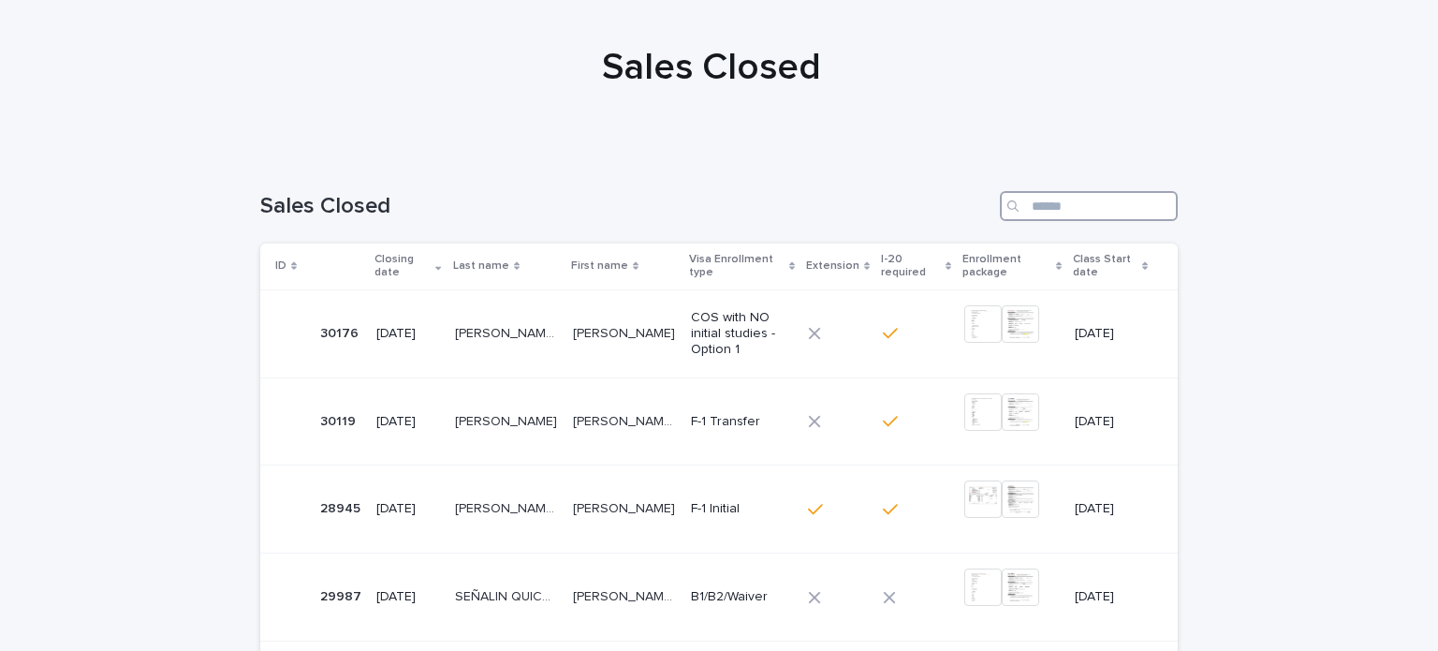
click at [1045, 206] on input "Search" at bounding box center [1089, 206] width 178 height 30
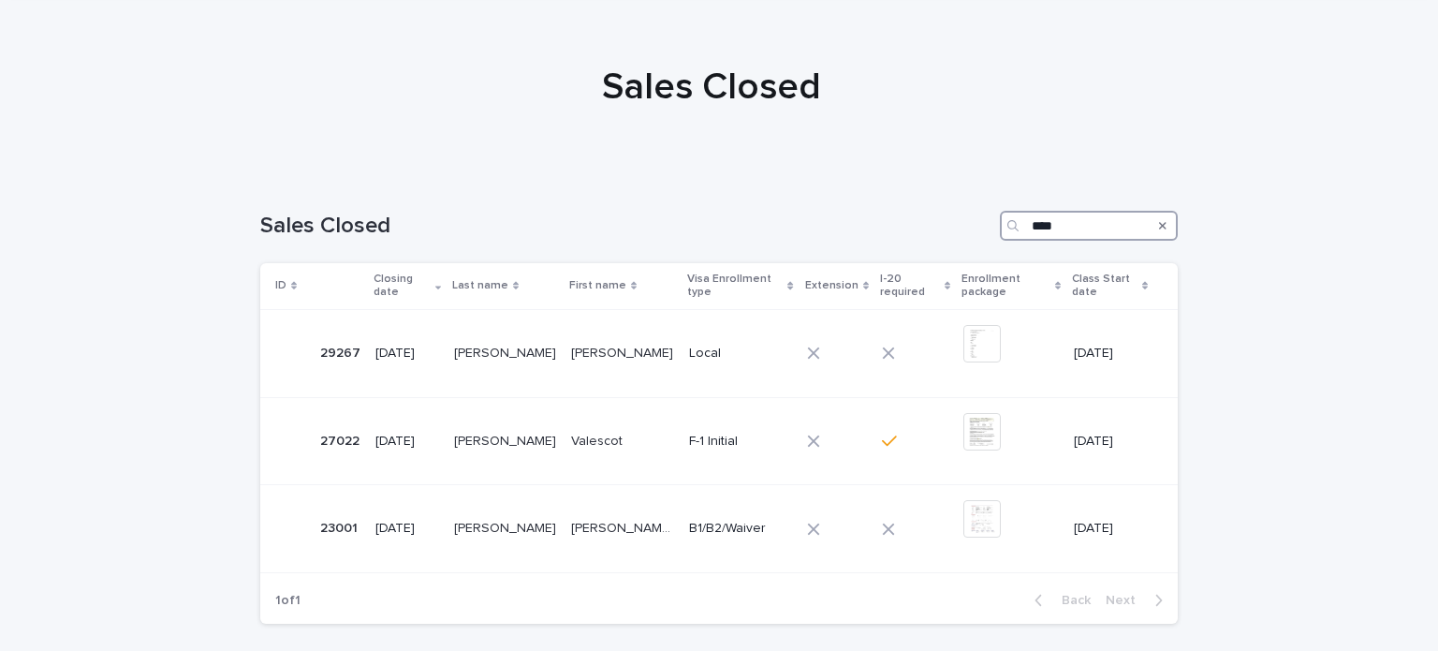
scroll to position [94, 0]
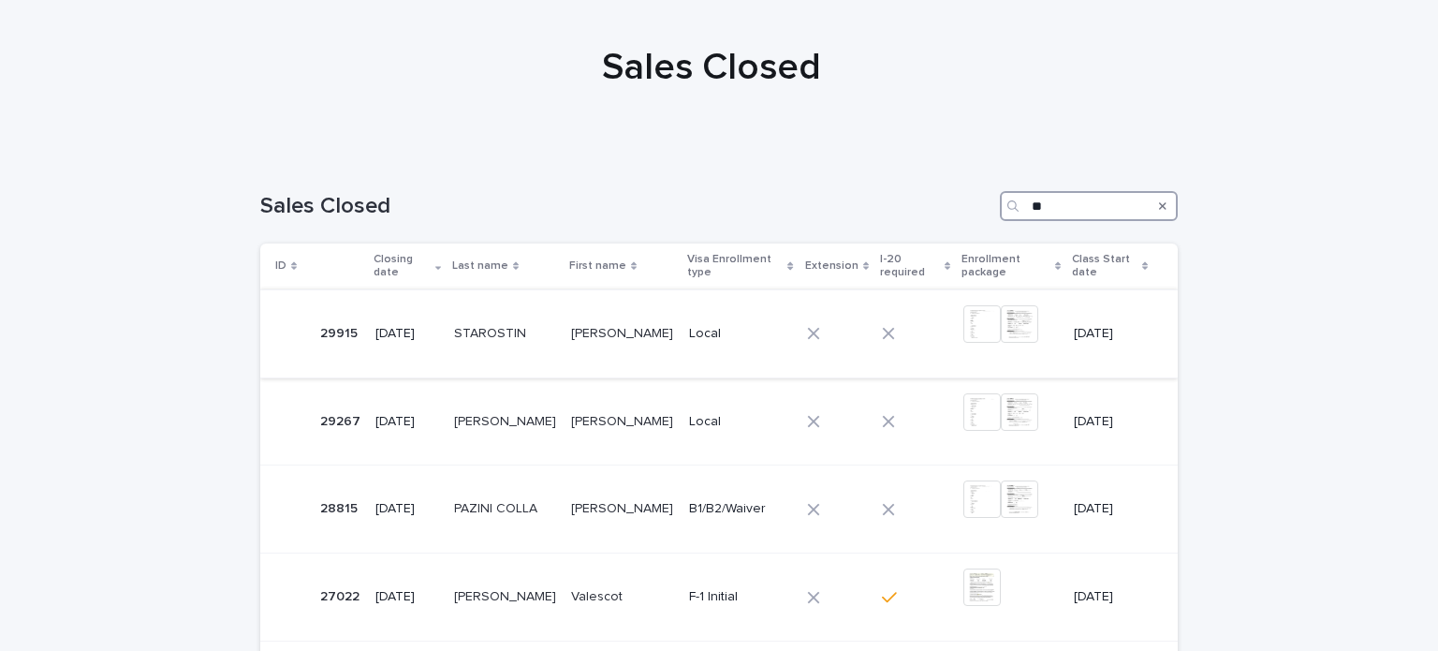
type input "*"
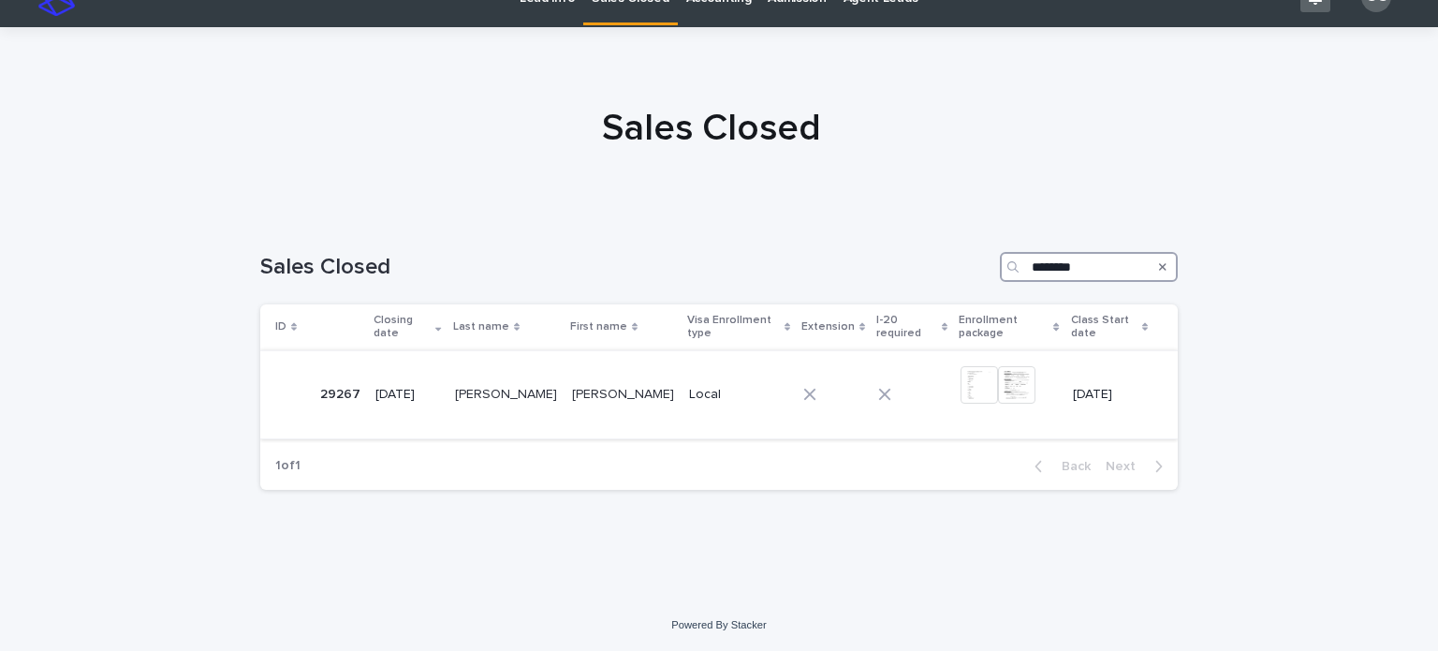
type input "********"
click at [609, 391] on p "[PERSON_NAME]" at bounding box center [625, 393] width 106 height 20
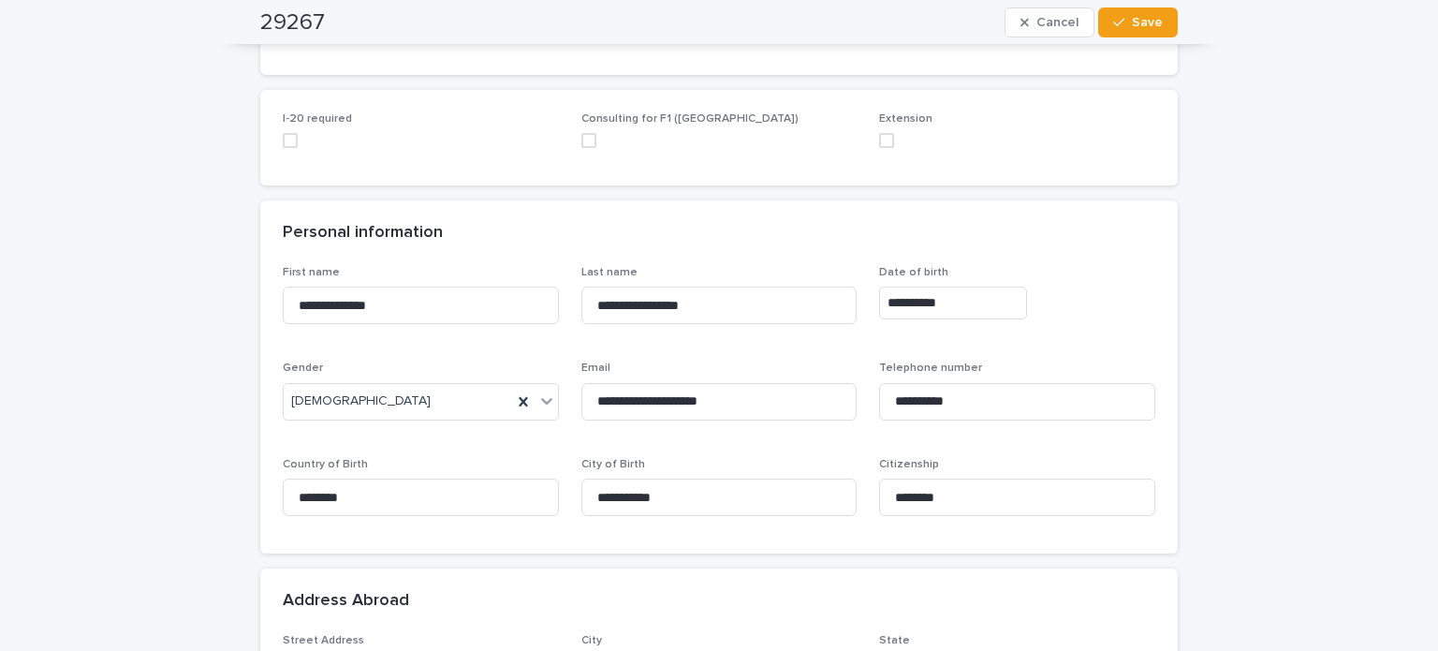
scroll to position [374, 0]
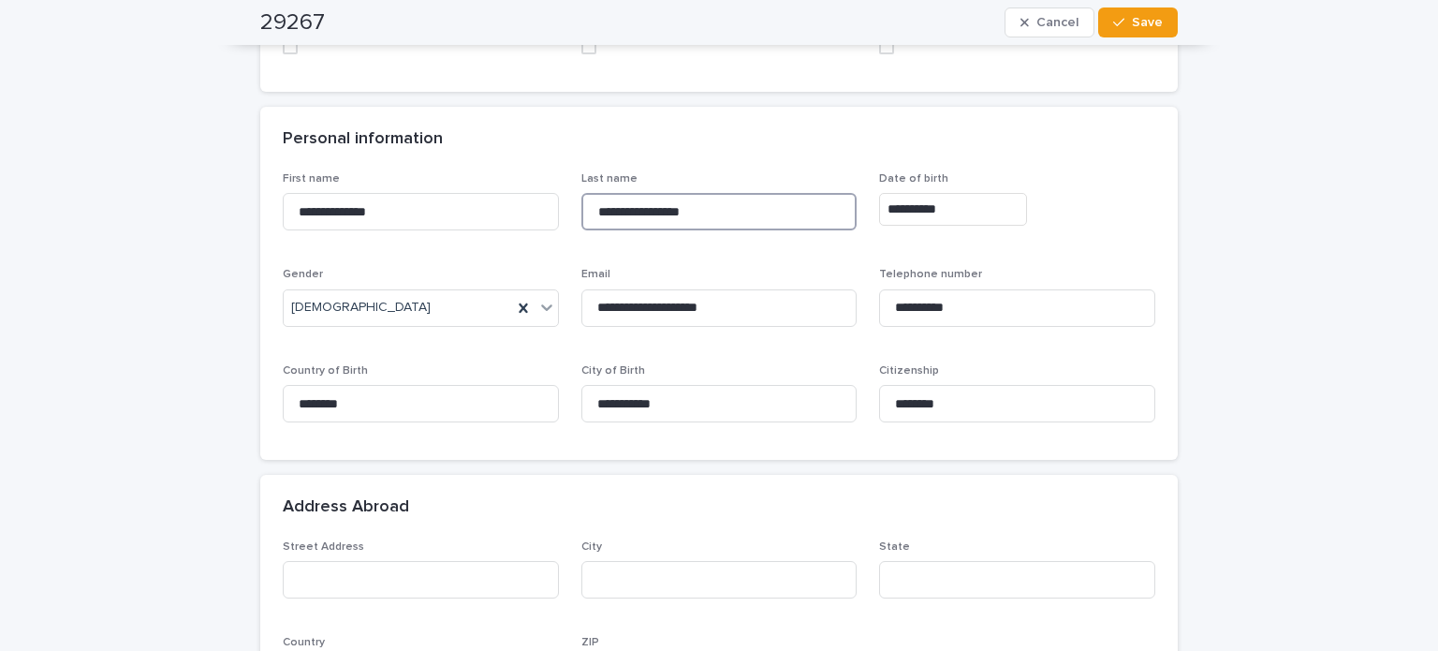
drag, startPoint x: 739, startPoint y: 210, endPoint x: 559, endPoint y: 204, distance: 179.8
click at [559, 204] on div "**********" at bounding box center [719, 304] width 872 height 265
drag, startPoint x: 433, startPoint y: 212, endPoint x: 202, endPoint y: 206, distance: 231.3
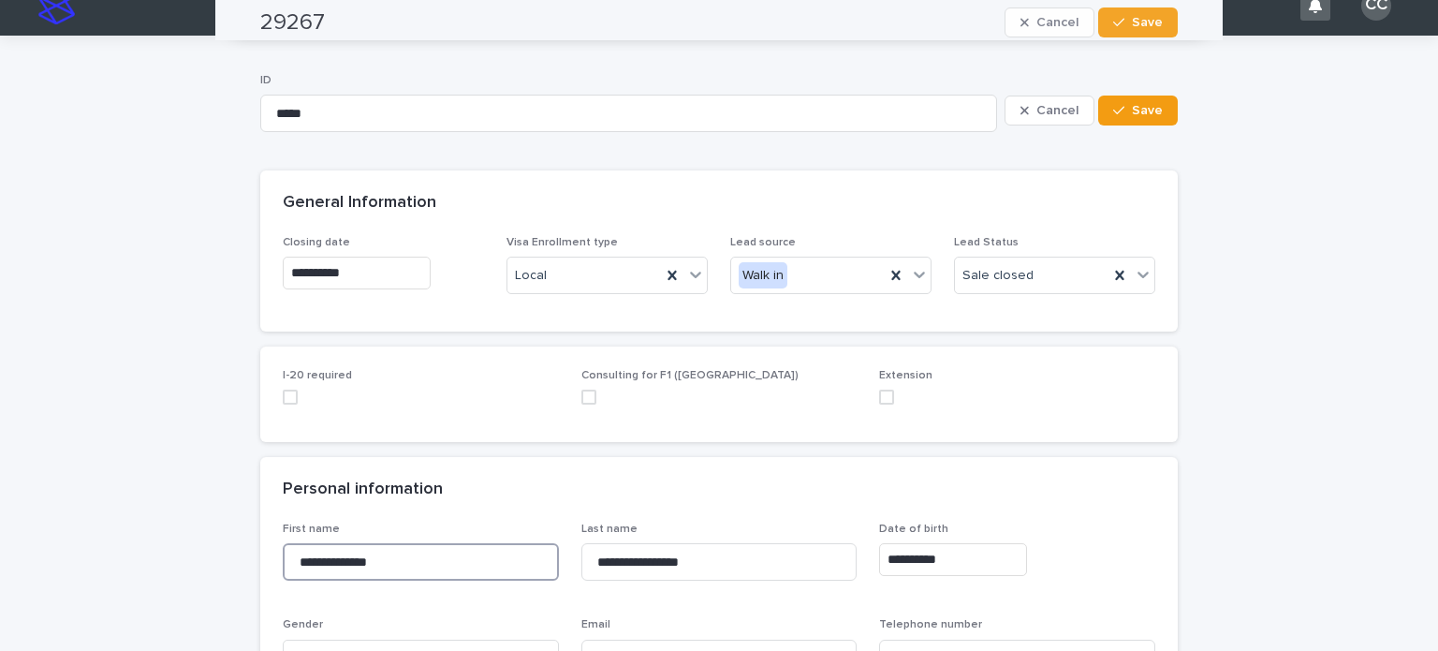
scroll to position [0, 0]
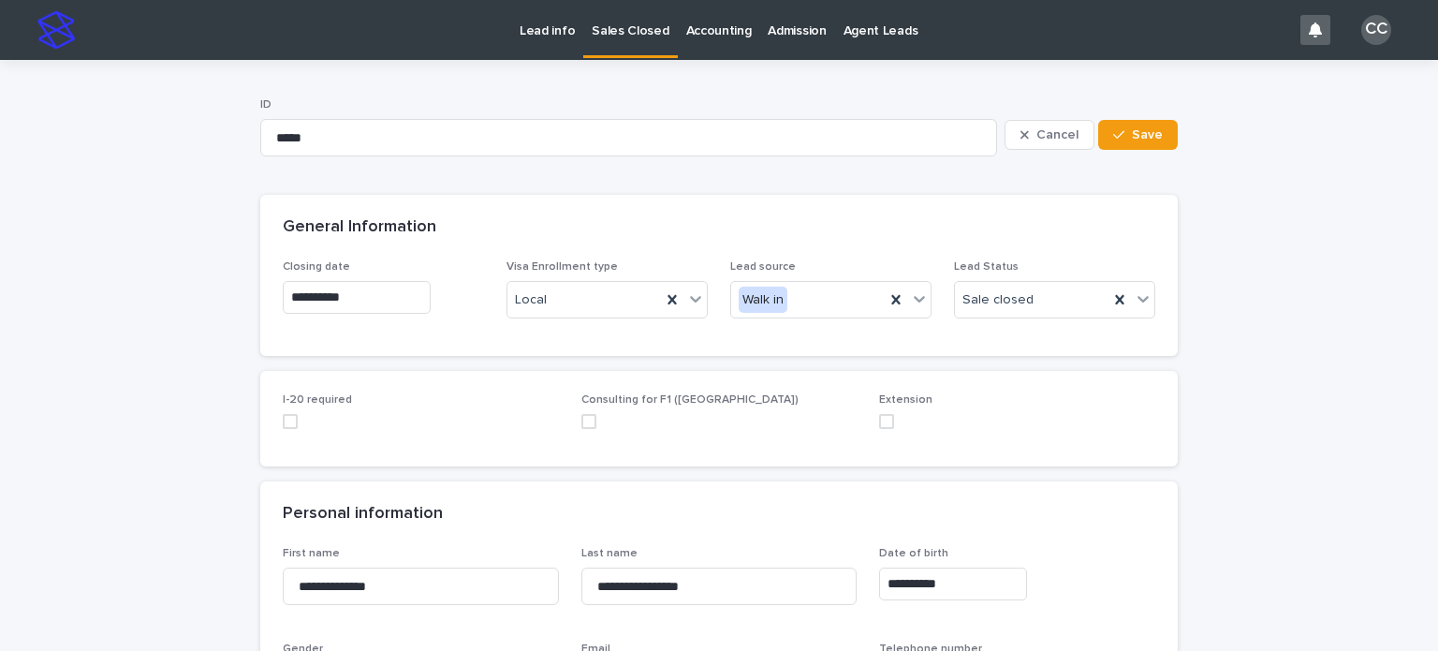
click at [635, 17] on p "Sales Closed" at bounding box center [630, 19] width 77 height 39
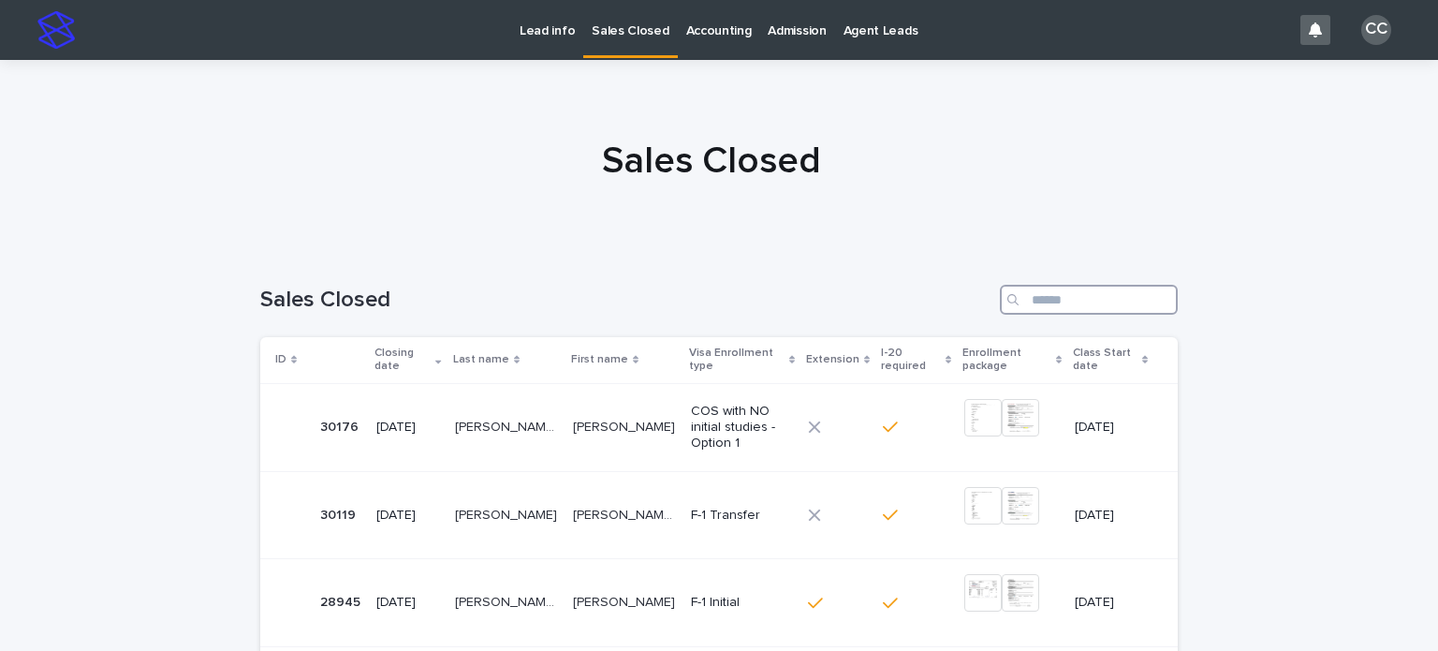
click at [1037, 307] on input "Search" at bounding box center [1089, 300] width 178 height 30
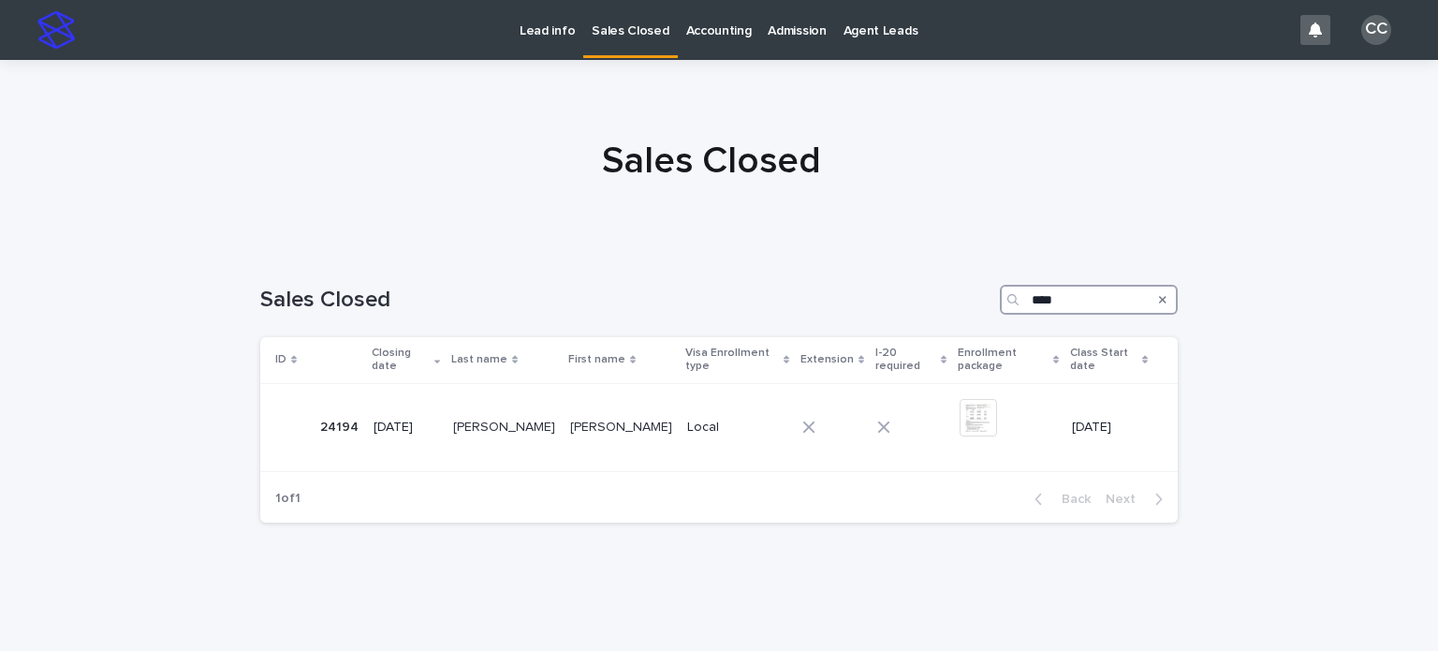
type input "****"
click at [592, 419] on p "[PERSON_NAME]" at bounding box center [623, 426] width 106 height 20
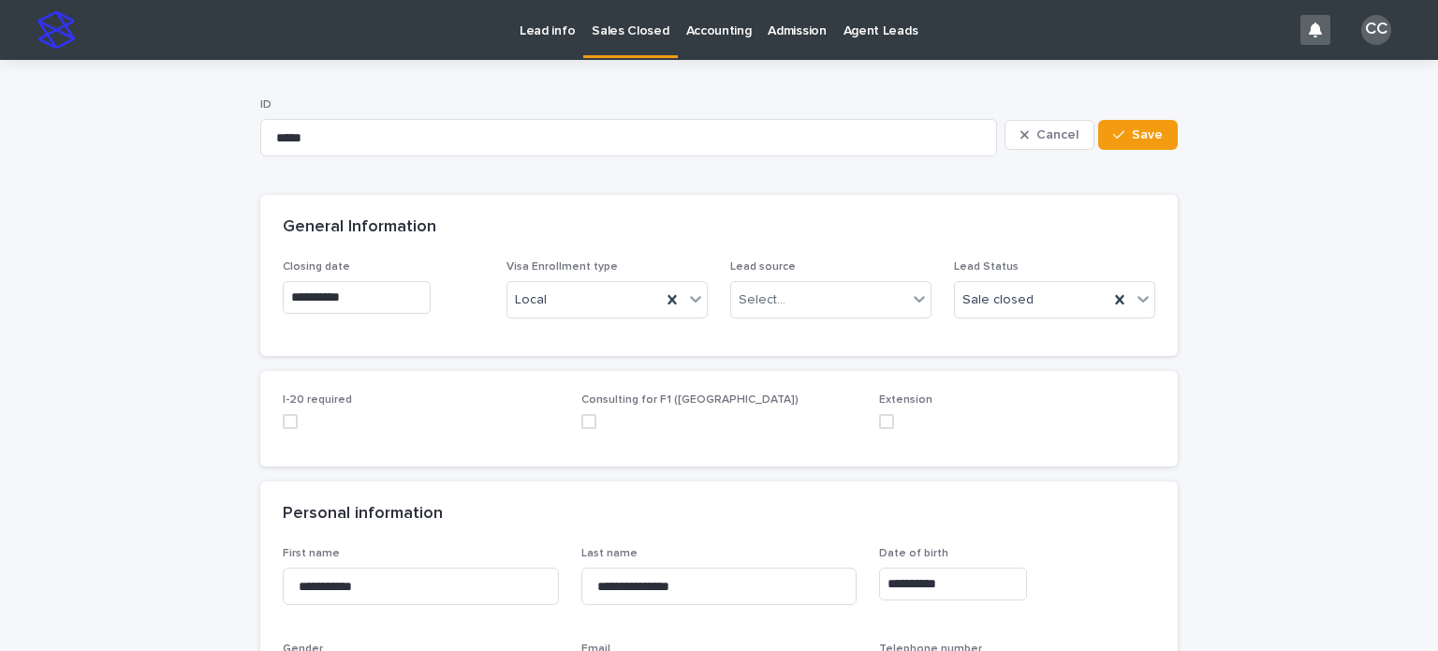
click at [632, 37] on p "Sales Closed" at bounding box center [630, 19] width 77 height 39
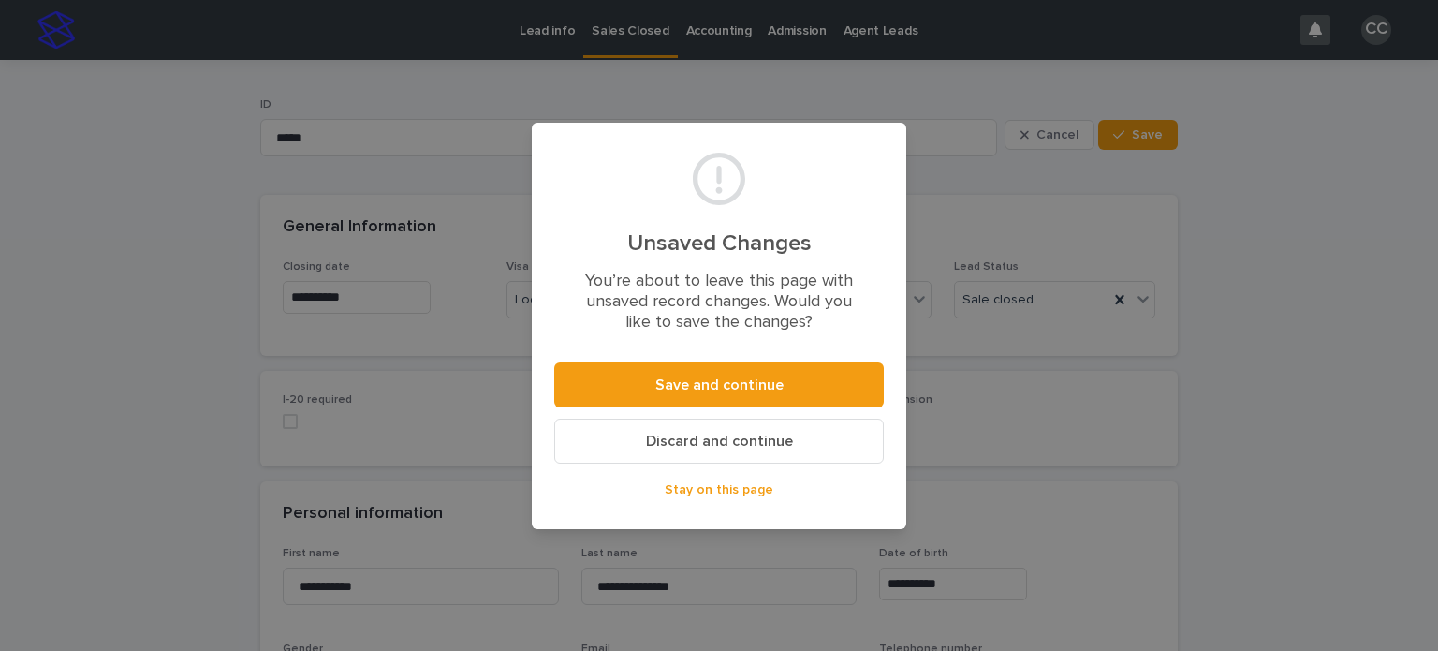
click at [513, 96] on div "Unsaved Changes You’re about to leave this page with unsaved record changes. Wo…" at bounding box center [719, 325] width 1438 height 651
click at [557, 31] on div "Unsaved Changes You’re about to leave this page with unsaved record changes. Wo…" at bounding box center [719, 325] width 1438 height 651
click at [684, 434] on span "Discard and continue" at bounding box center [719, 440] width 147 height 15
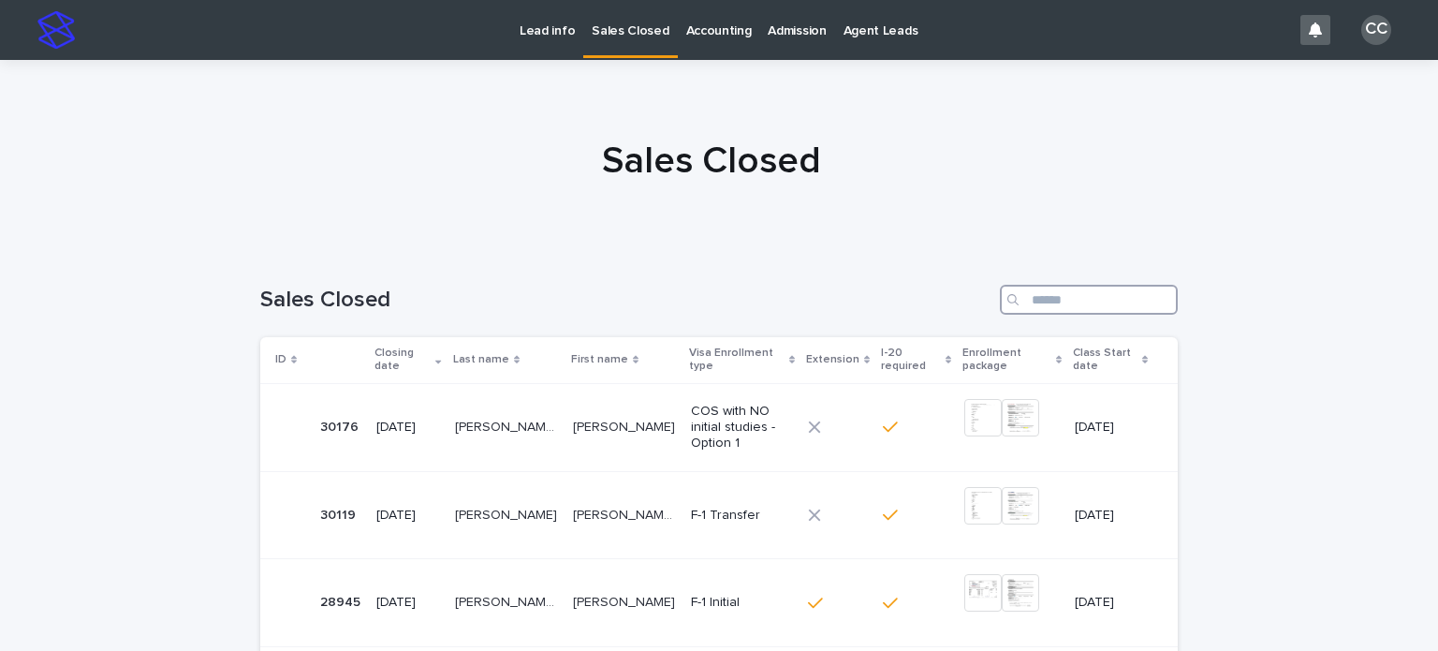
click at [1045, 298] on input "Search" at bounding box center [1089, 300] width 178 height 30
type input "*****"
click at [485, 426] on p "[PERSON_NAME]" at bounding box center [507, 426] width 106 height 20
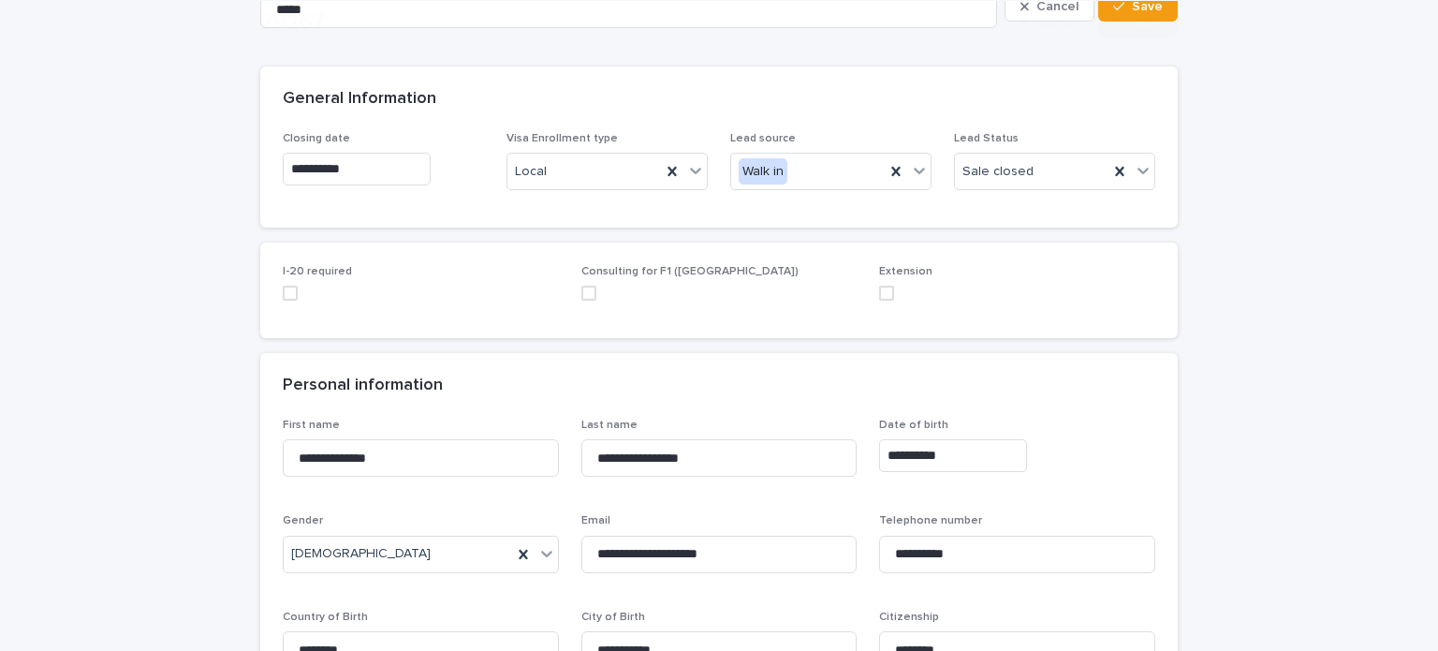
scroll to position [281, 0]
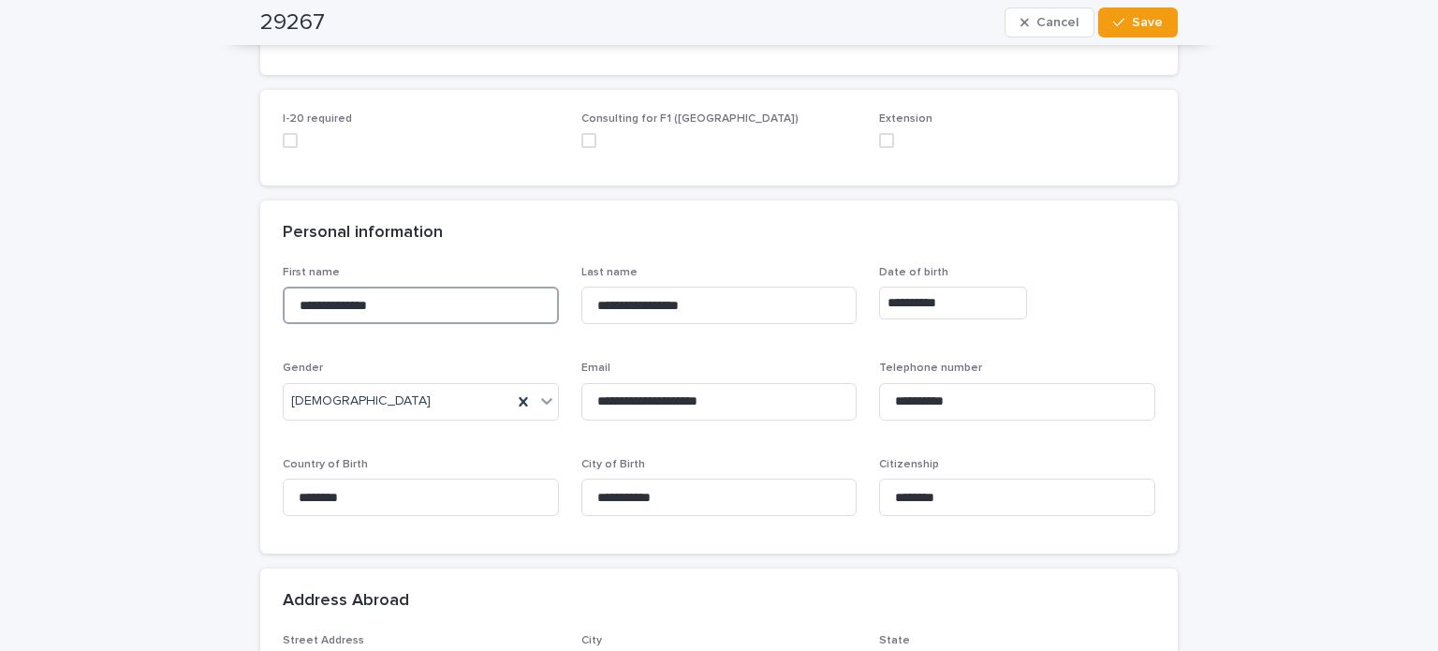
drag, startPoint x: 423, startPoint y: 303, endPoint x: 227, endPoint y: 293, distance: 195.9
paste input
type input "**********"
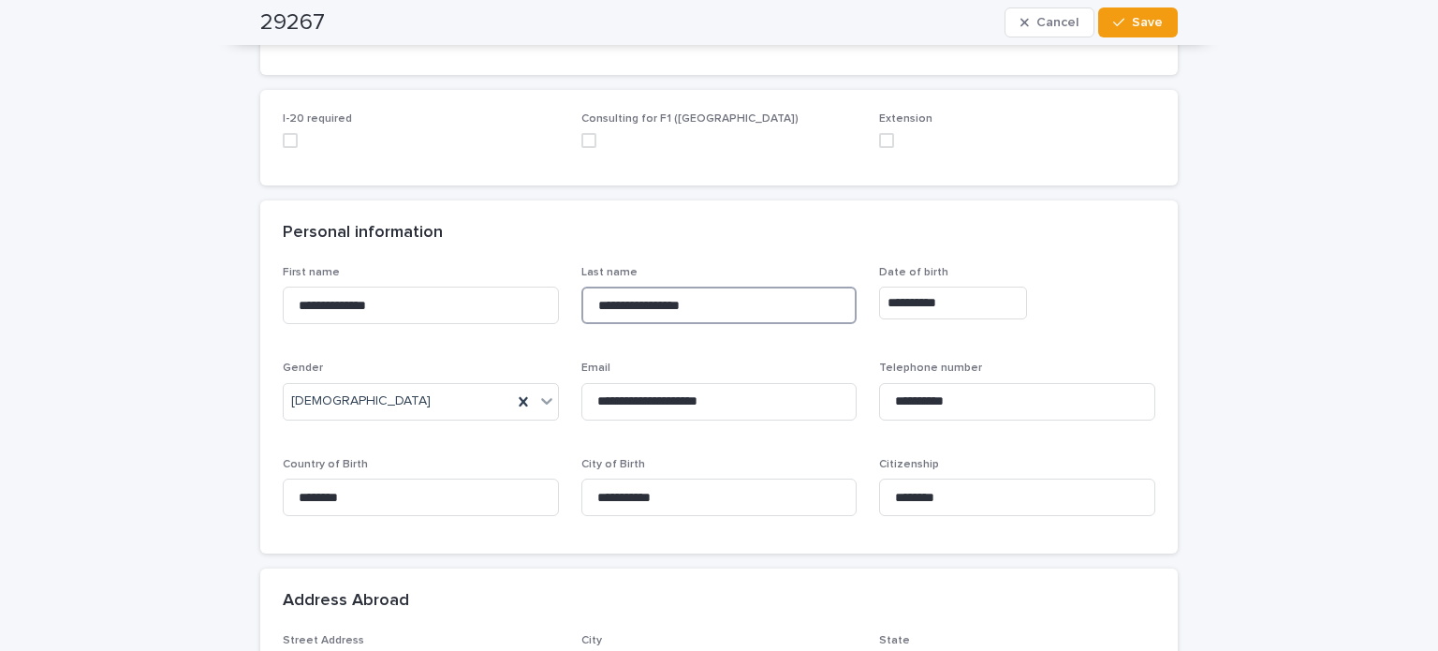
drag, startPoint x: 741, startPoint y: 303, endPoint x: 576, endPoint y: 296, distance: 165.8
click at [581, 296] on input "**********" at bounding box center [719, 304] width 276 height 37
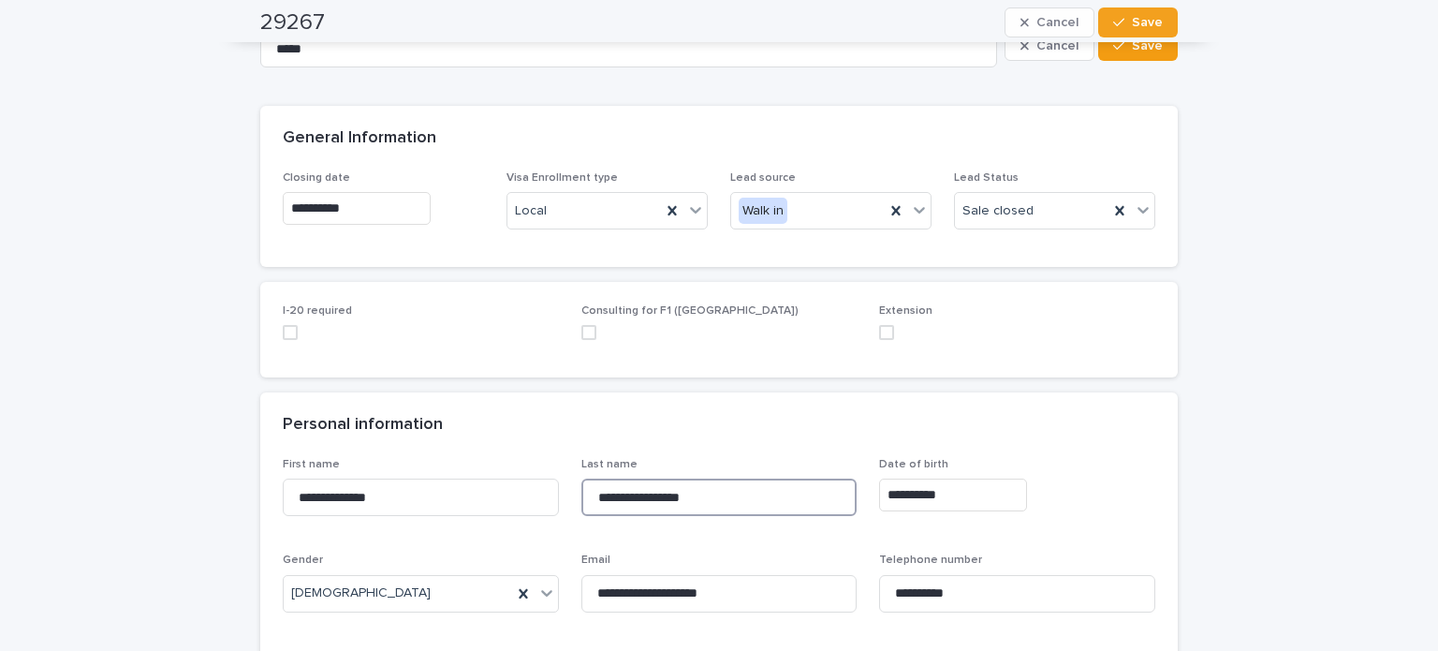
scroll to position [0, 0]
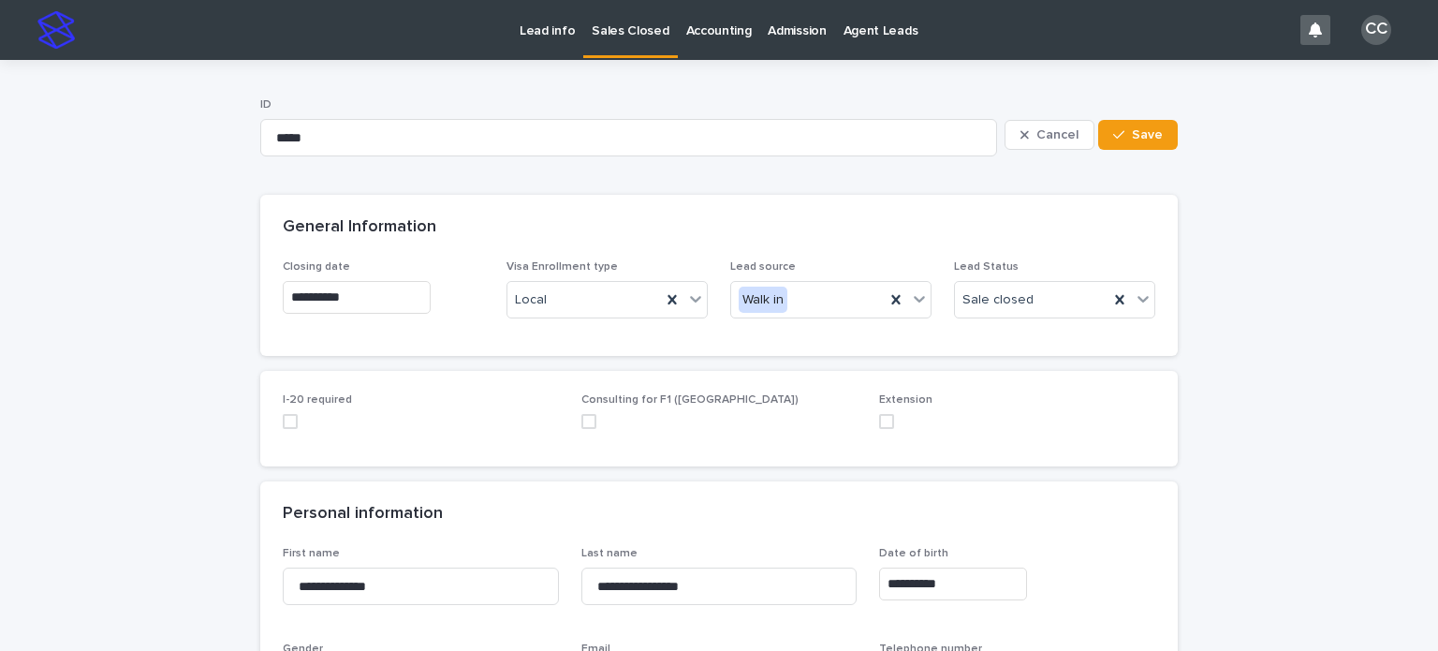
click at [632, 41] on link "Sales Closed" at bounding box center [630, 27] width 94 height 55
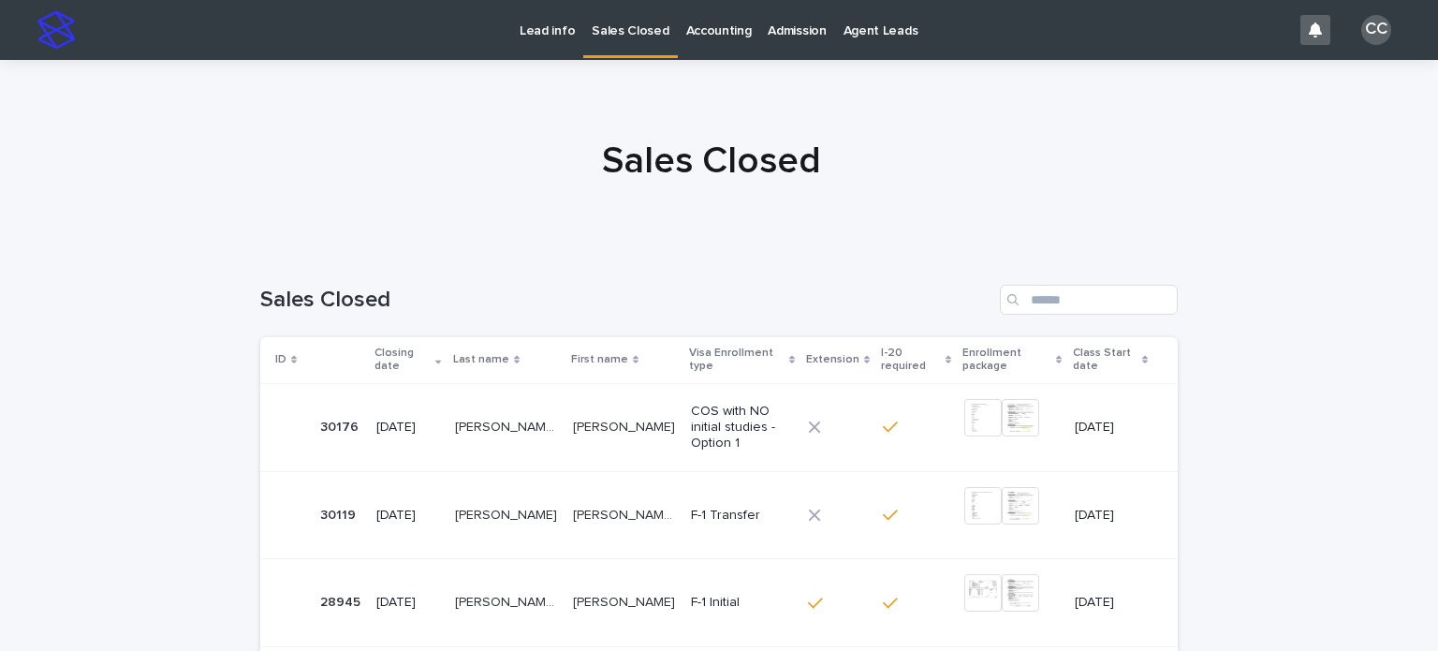
click at [560, 41] on link "Lead info" at bounding box center [547, 29] width 72 height 58
